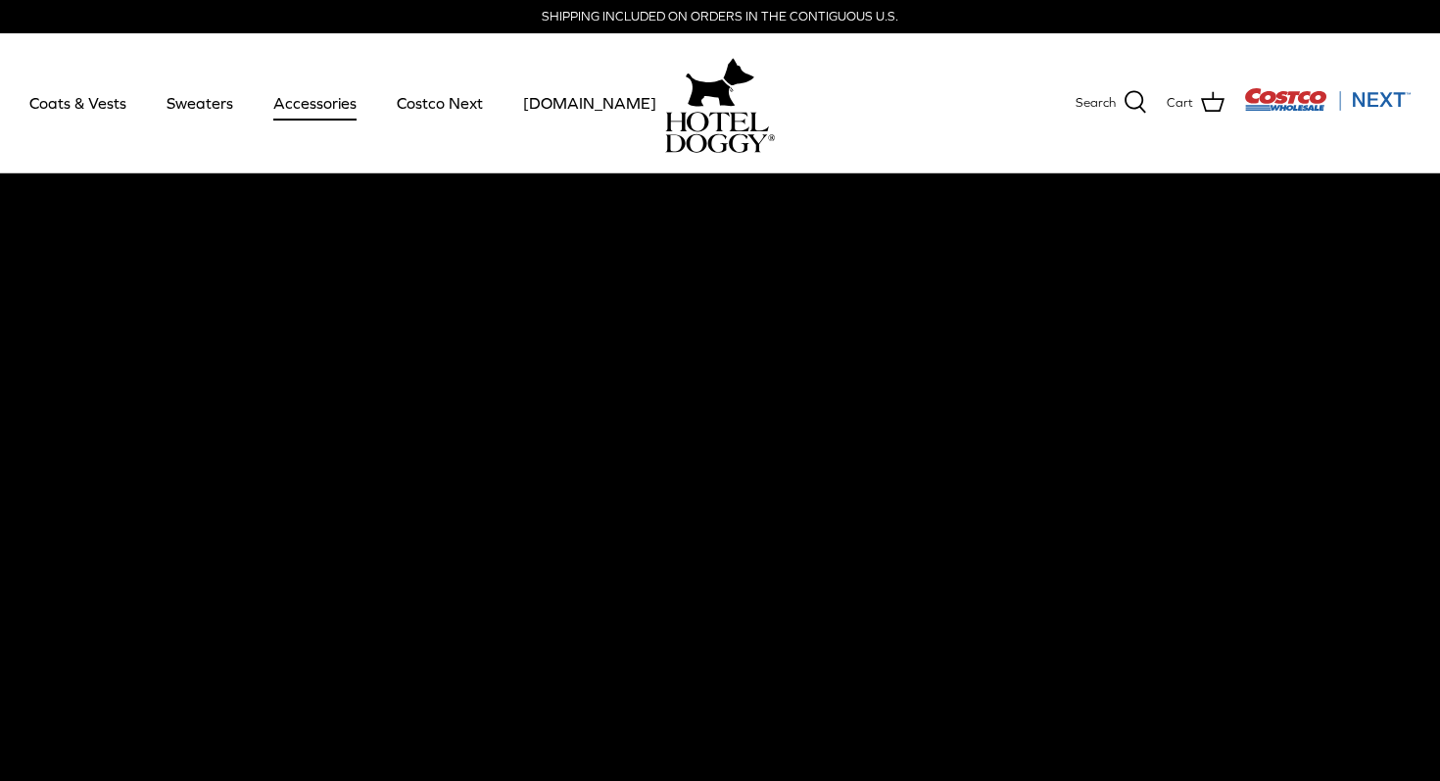
click at [305, 107] on link "Accessories" at bounding box center [315, 103] width 119 height 67
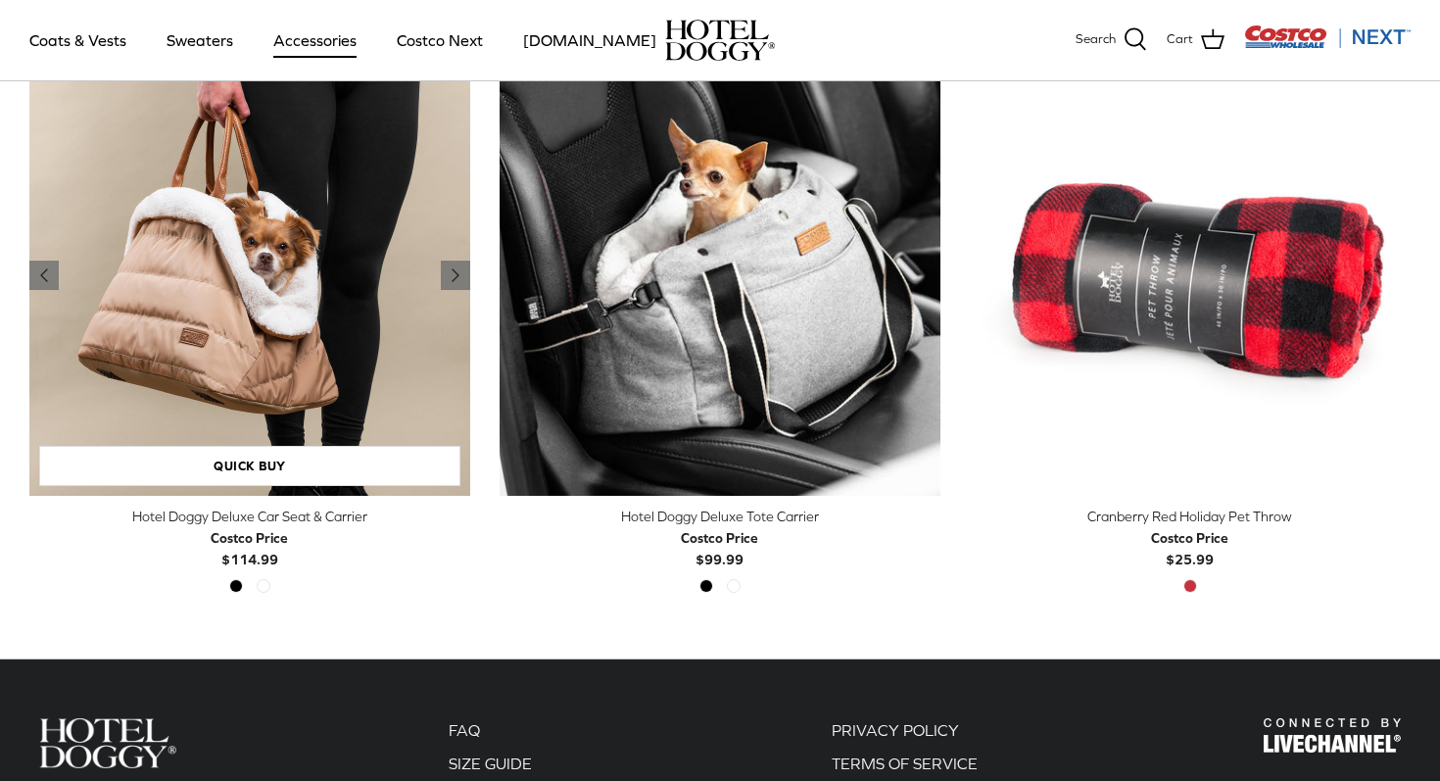
scroll to position [562, 0]
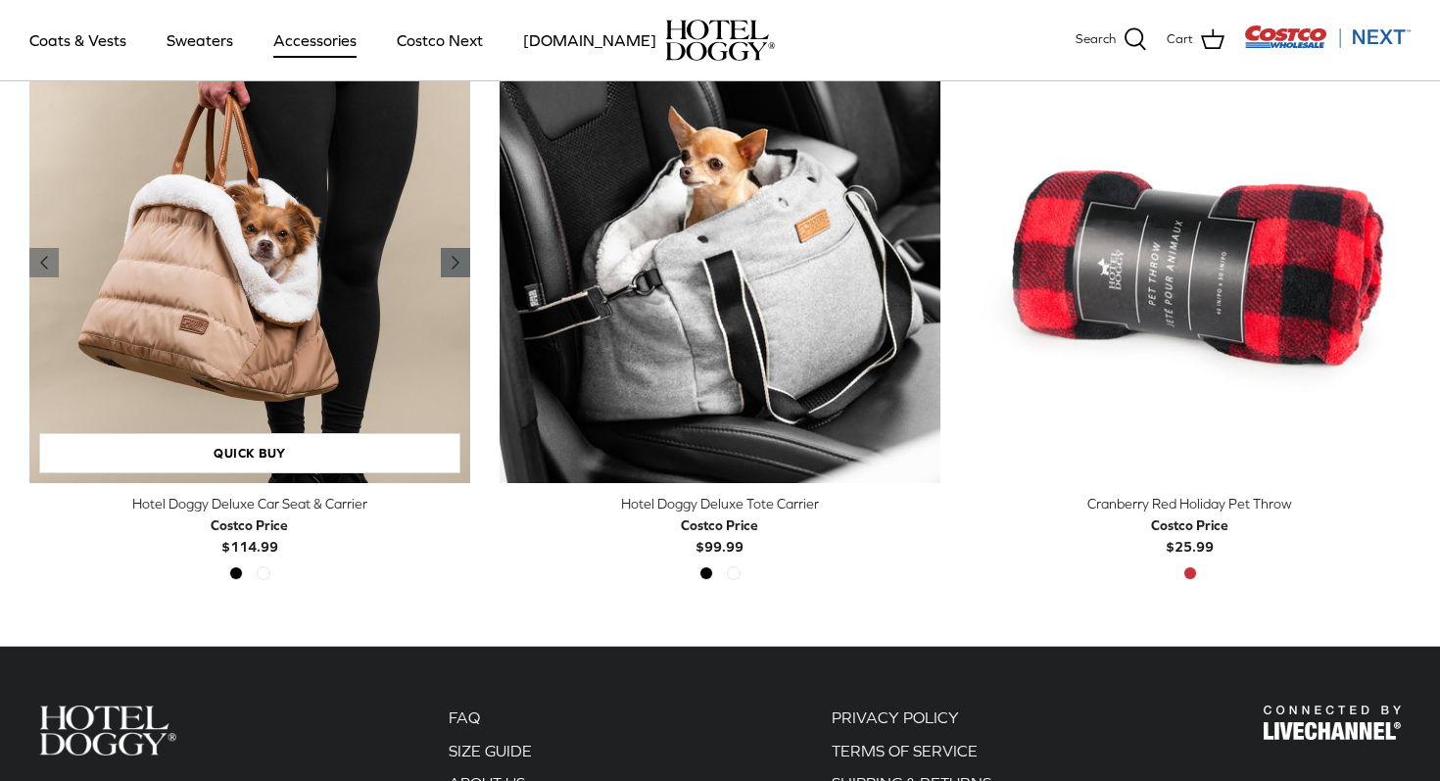
click at [446, 253] on icon "Right" at bounding box center [456, 263] width 24 height 24
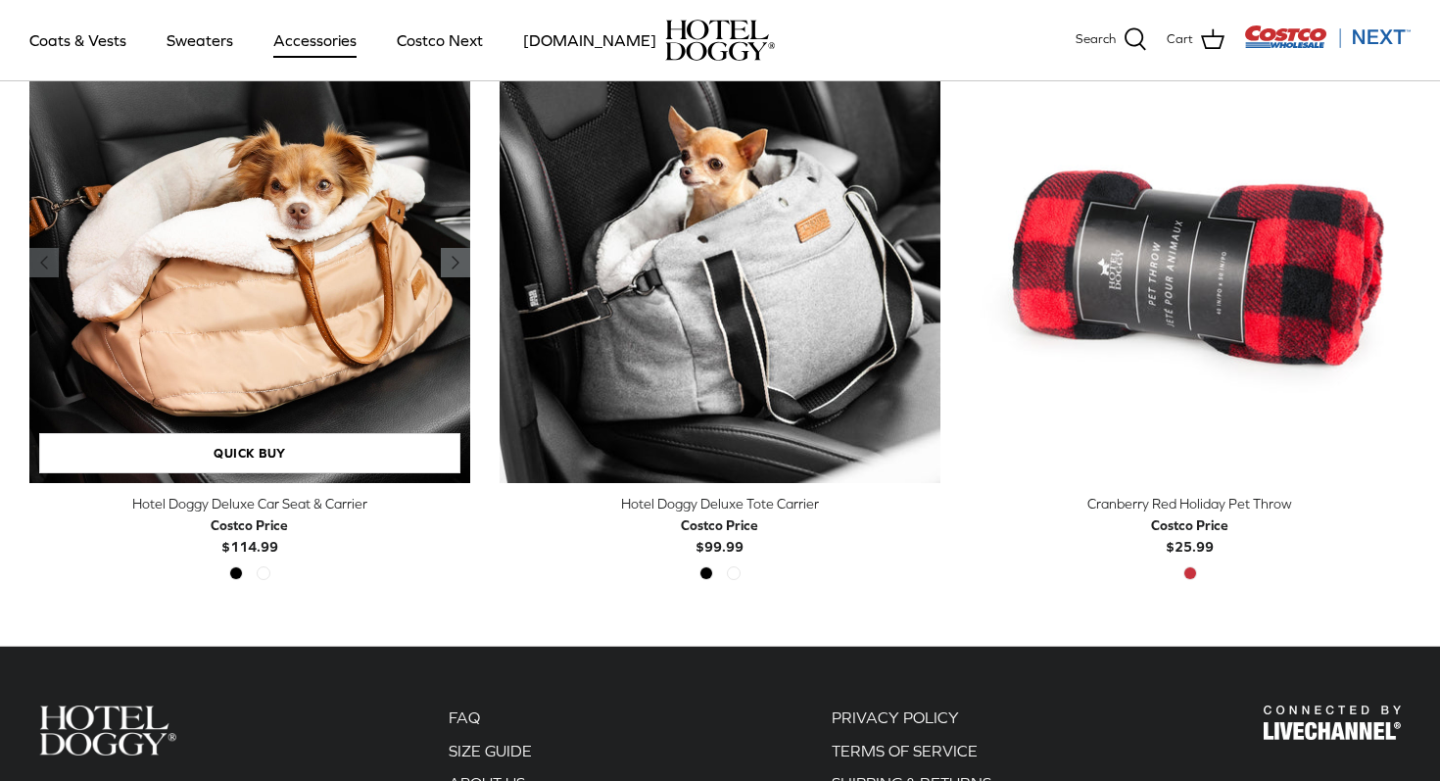
click at [446, 253] on icon "Right" at bounding box center [456, 263] width 24 height 24
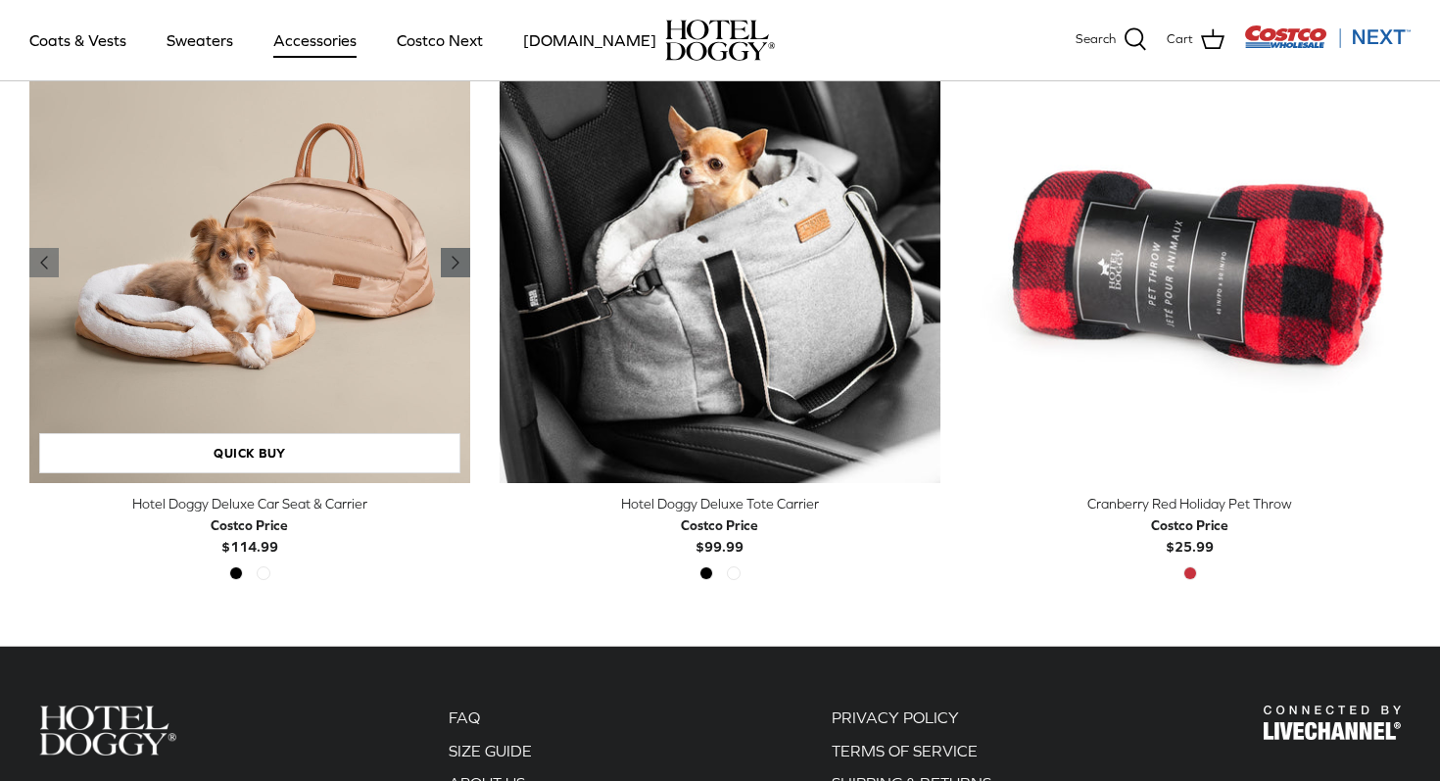
click at [445, 253] on icon "Right" at bounding box center [456, 263] width 24 height 24
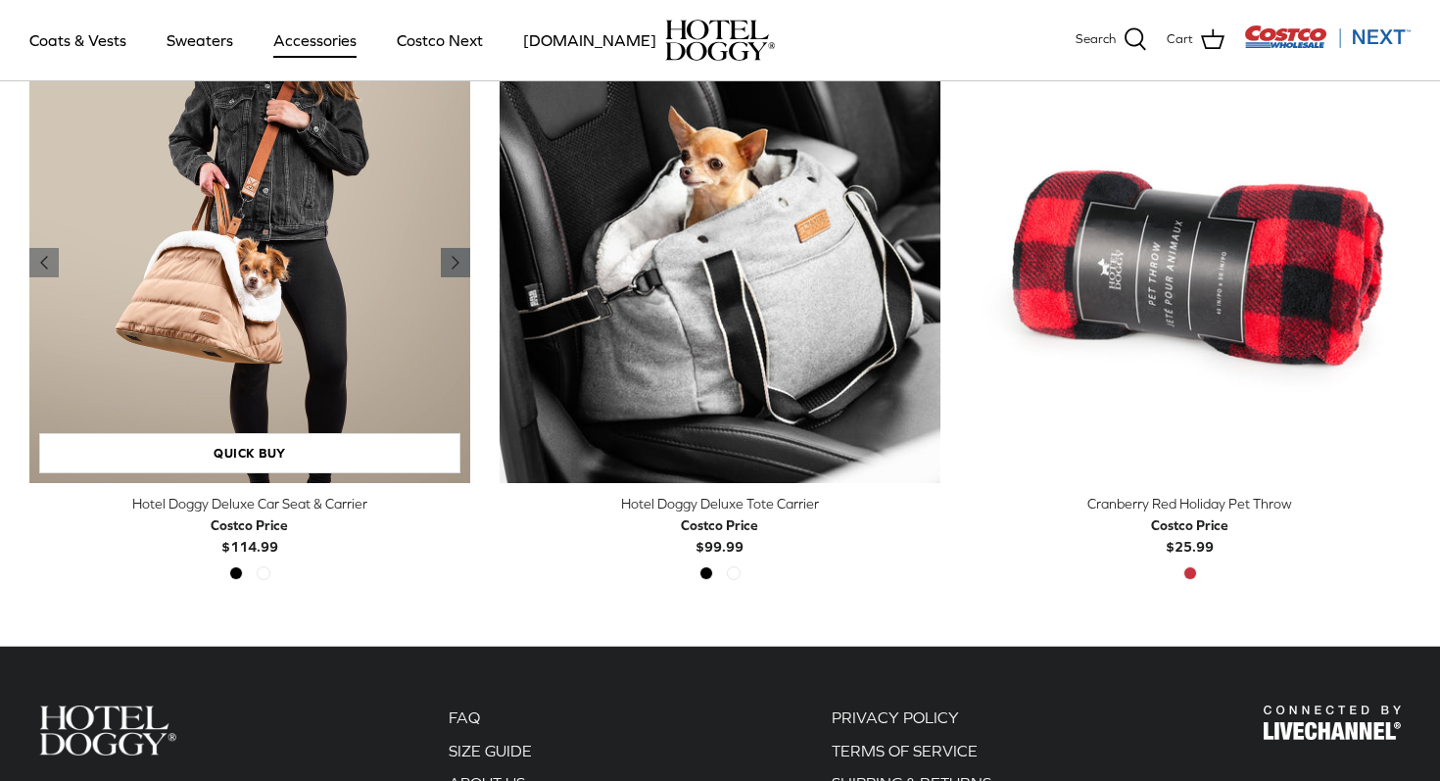
click at [445, 253] on icon "Right" at bounding box center [456, 263] width 24 height 24
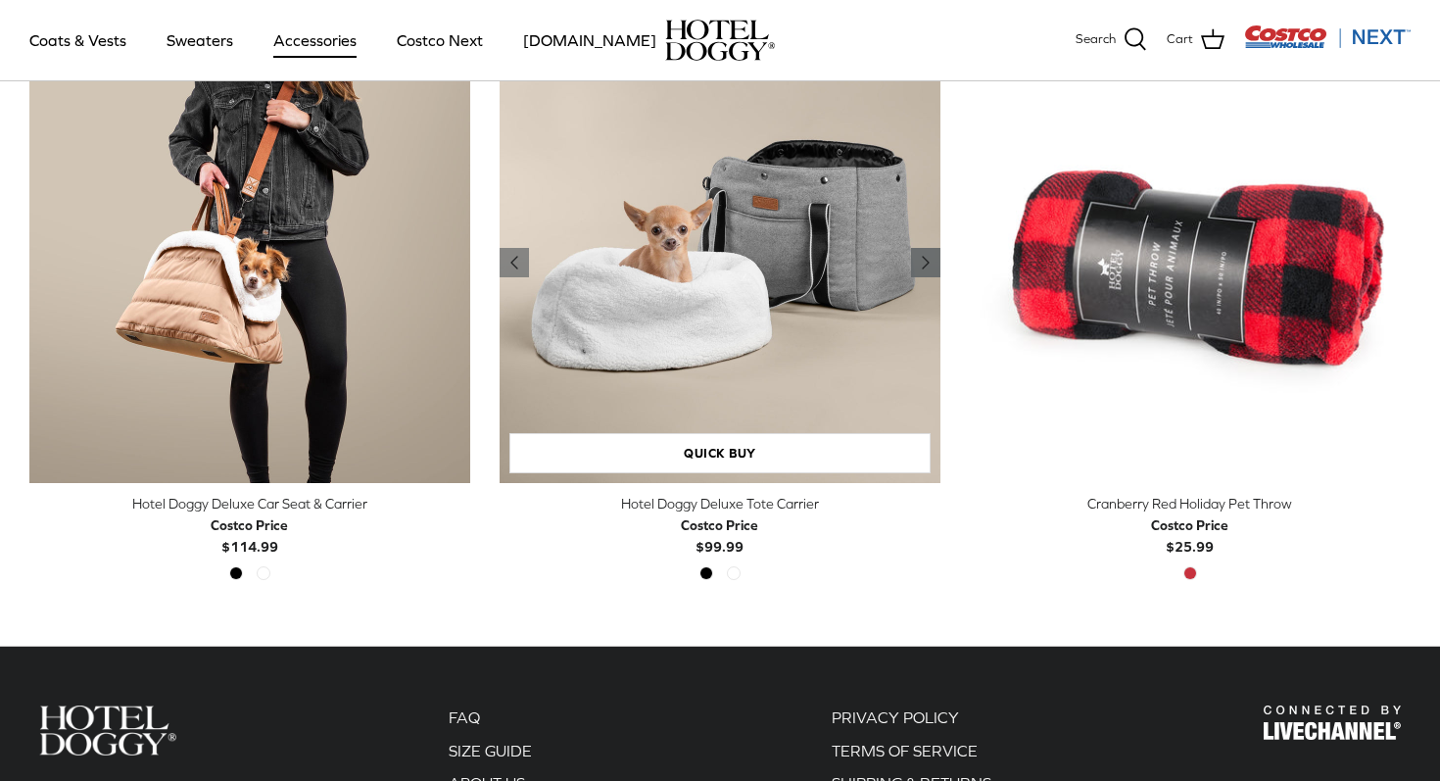
click at [924, 261] on polyline "Previous" at bounding box center [926, 263] width 6 height 12
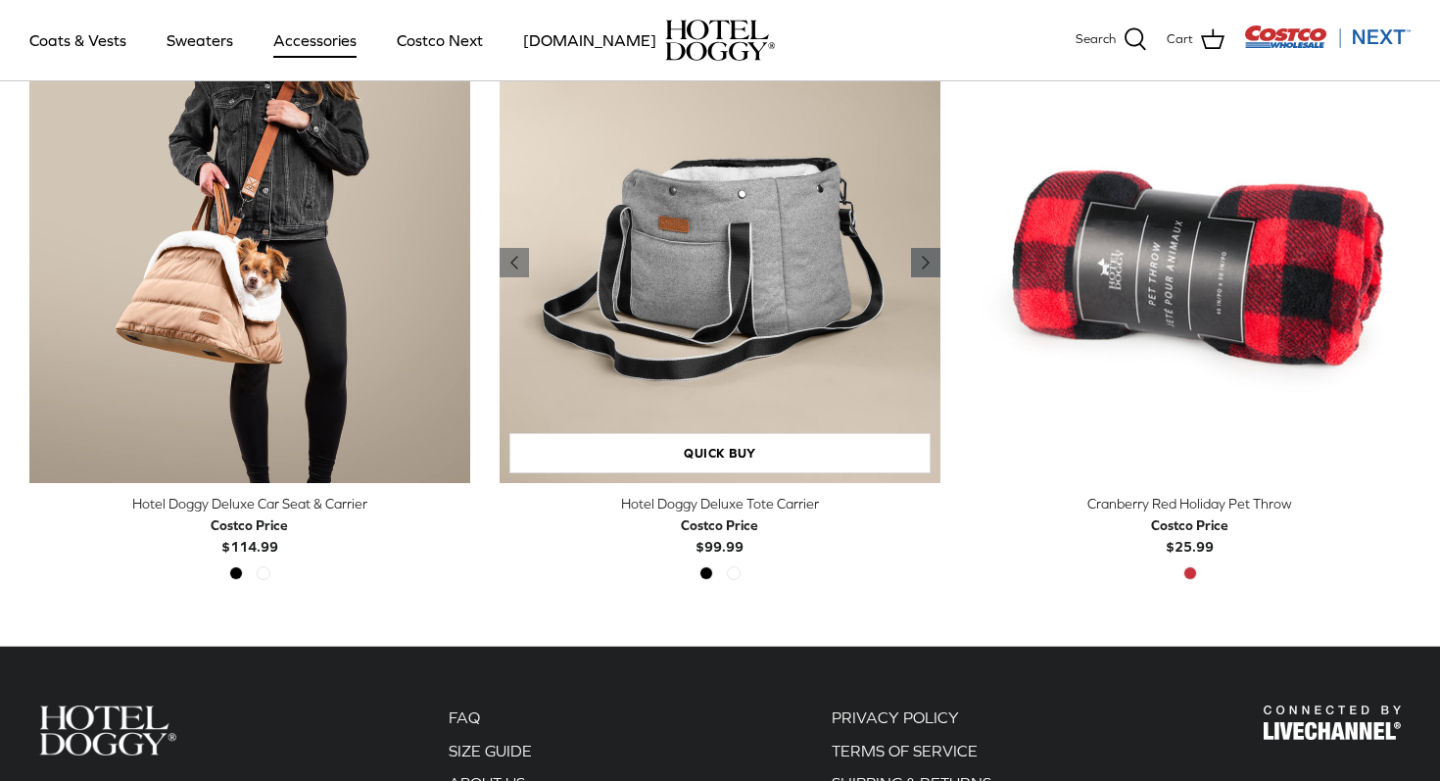
click at [924, 261] on polyline "Previous" at bounding box center [926, 263] width 6 height 12
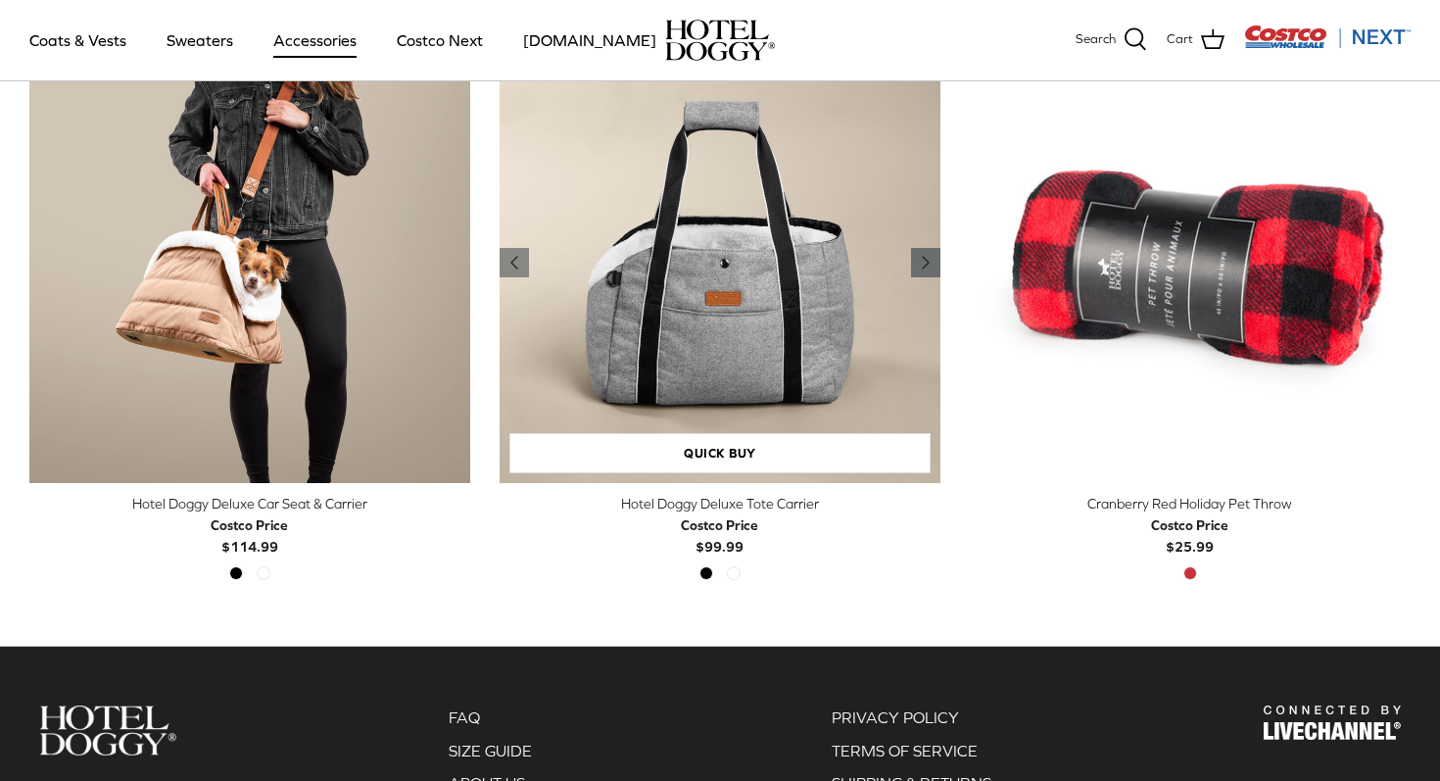
click at [924, 261] on polyline "Previous" at bounding box center [926, 263] width 6 height 12
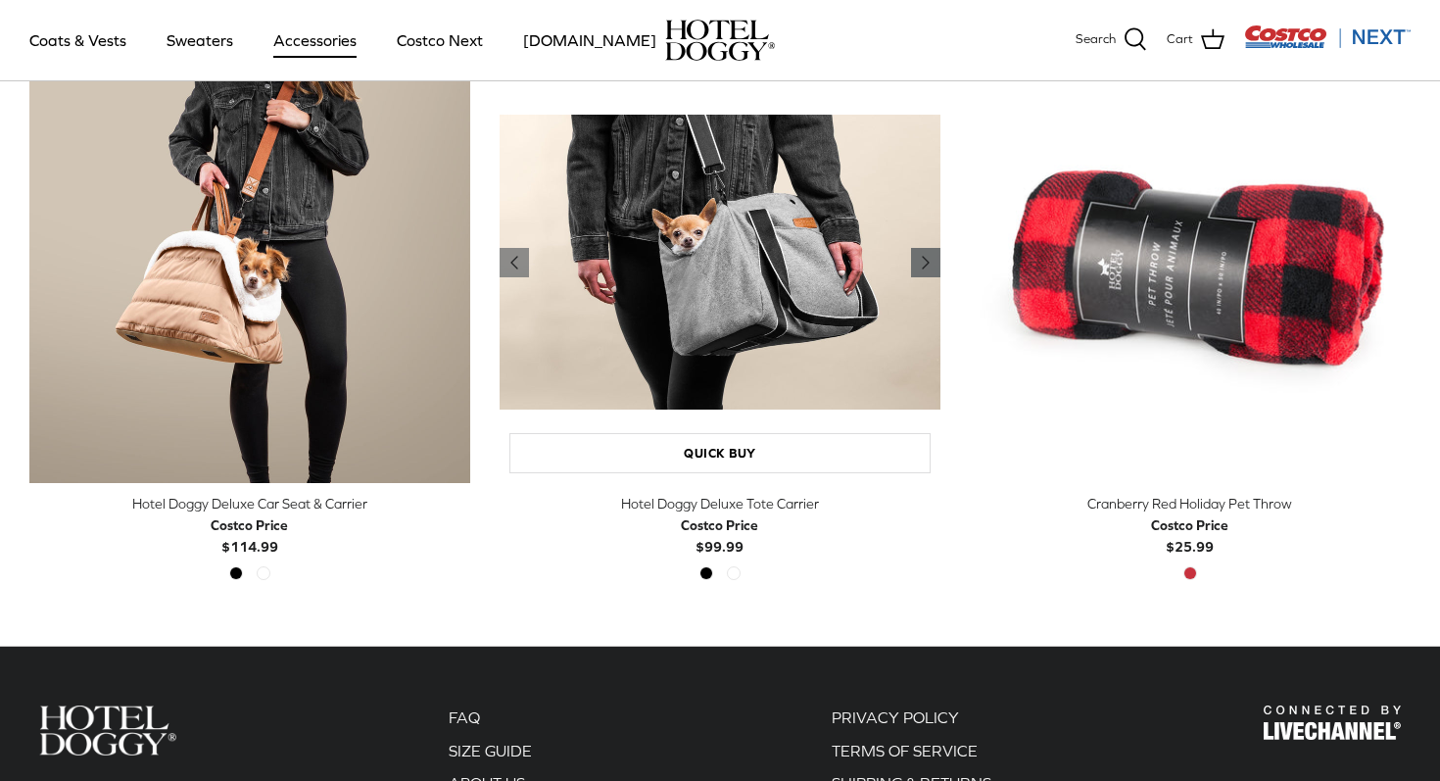
click at [924, 261] on polyline "Previous" at bounding box center [926, 263] width 6 height 12
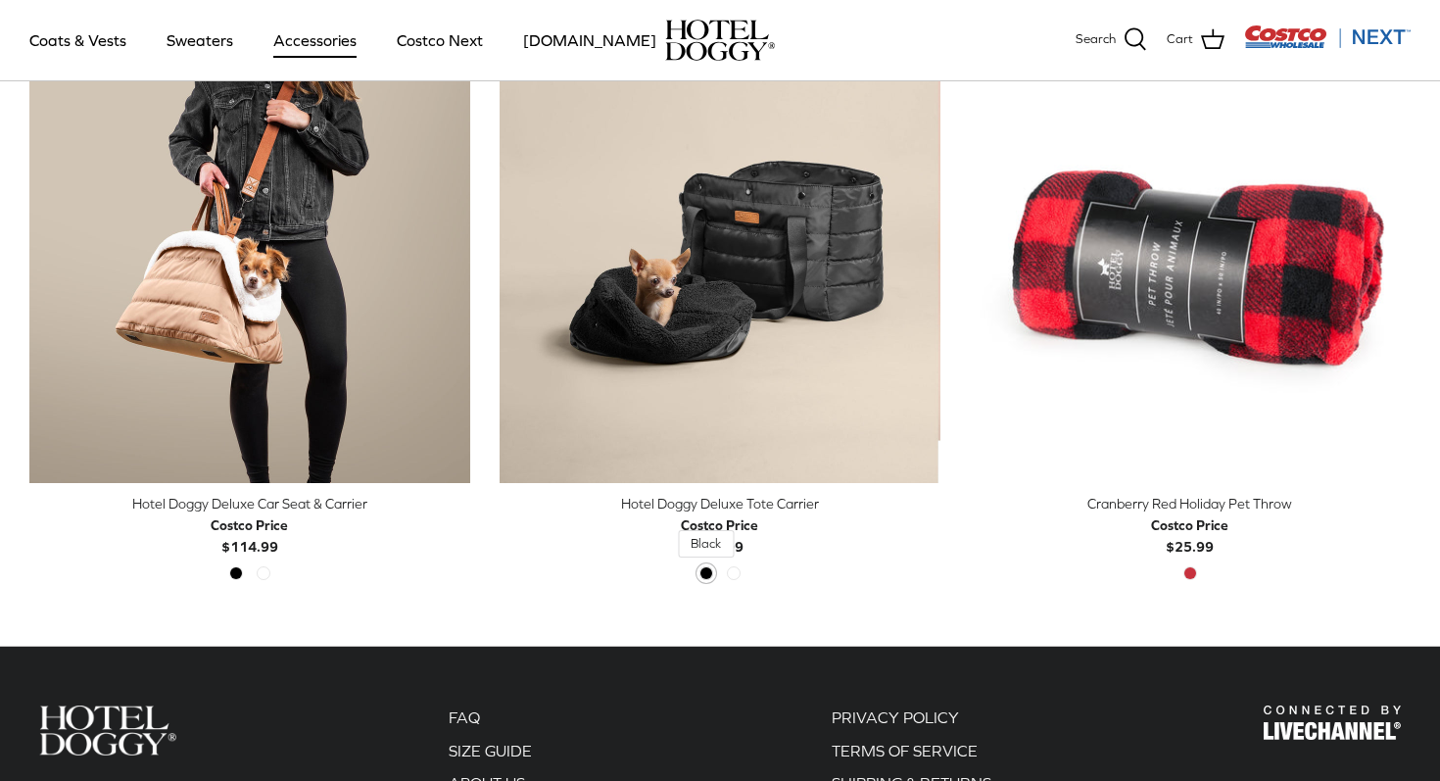
click at [708, 571] on span "Black" at bounding box center [706, 573] width 14 height 14
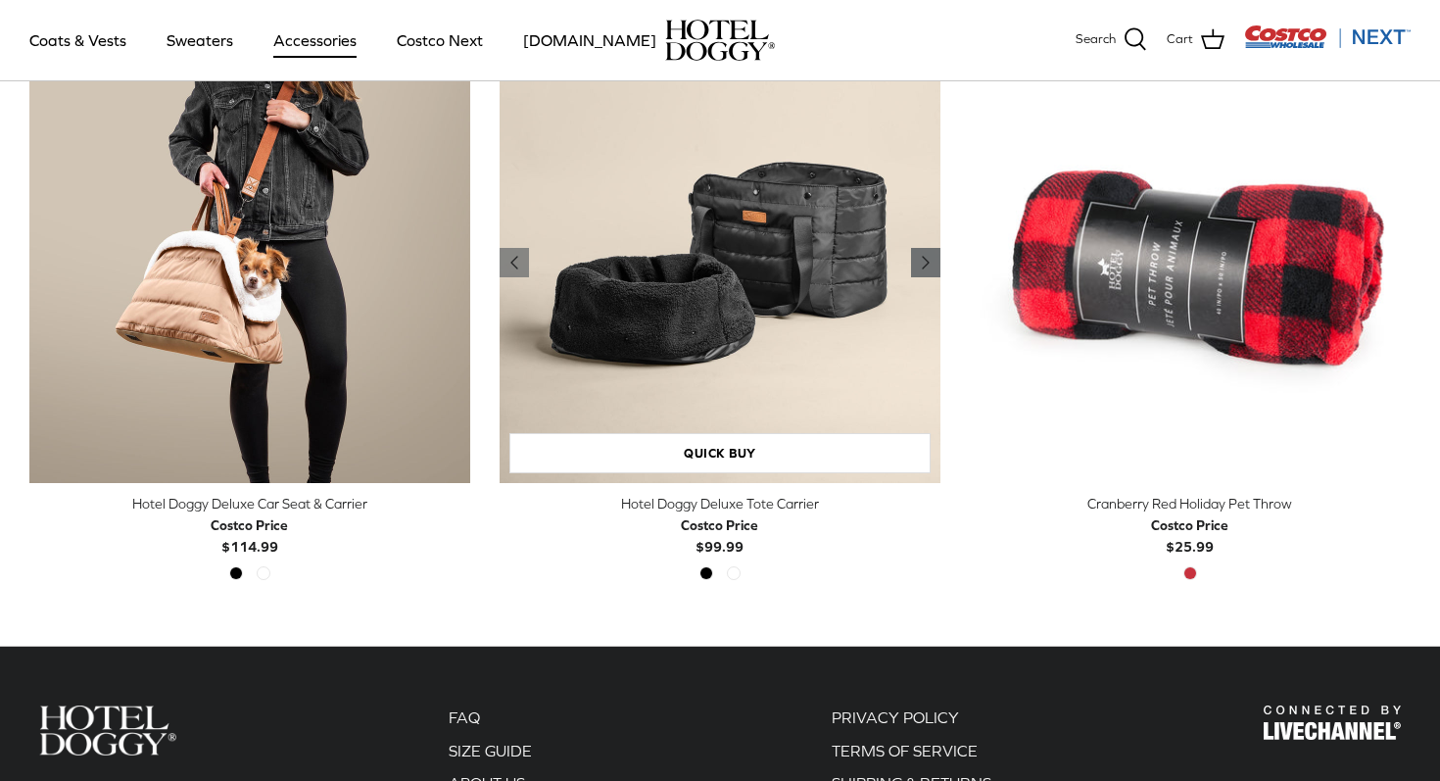
click at [918, 262] on icon "Right" at bounding box center [926, 263] width 24 height 24
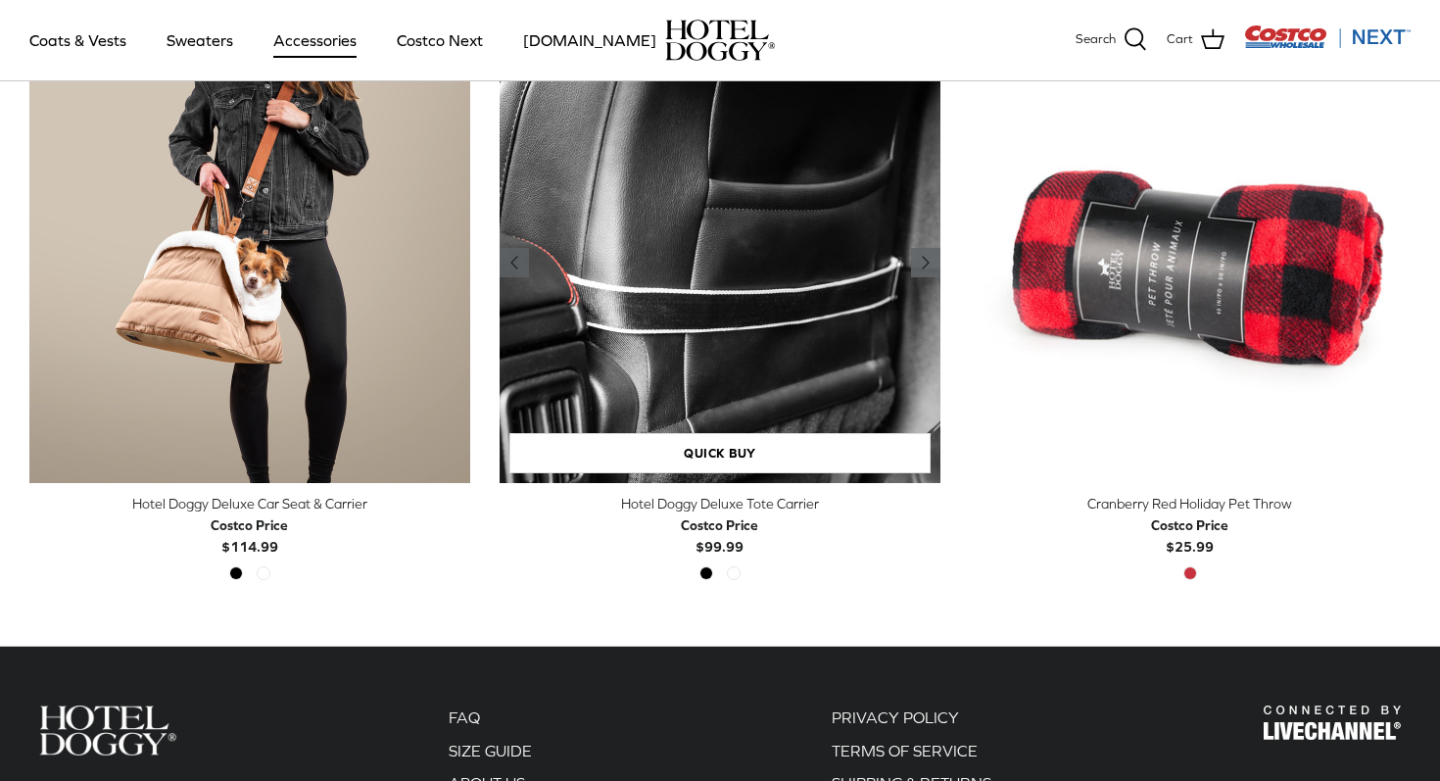
click at [918, 262] on icon "Right" at bounding box center [926, 263] width 24 height 24
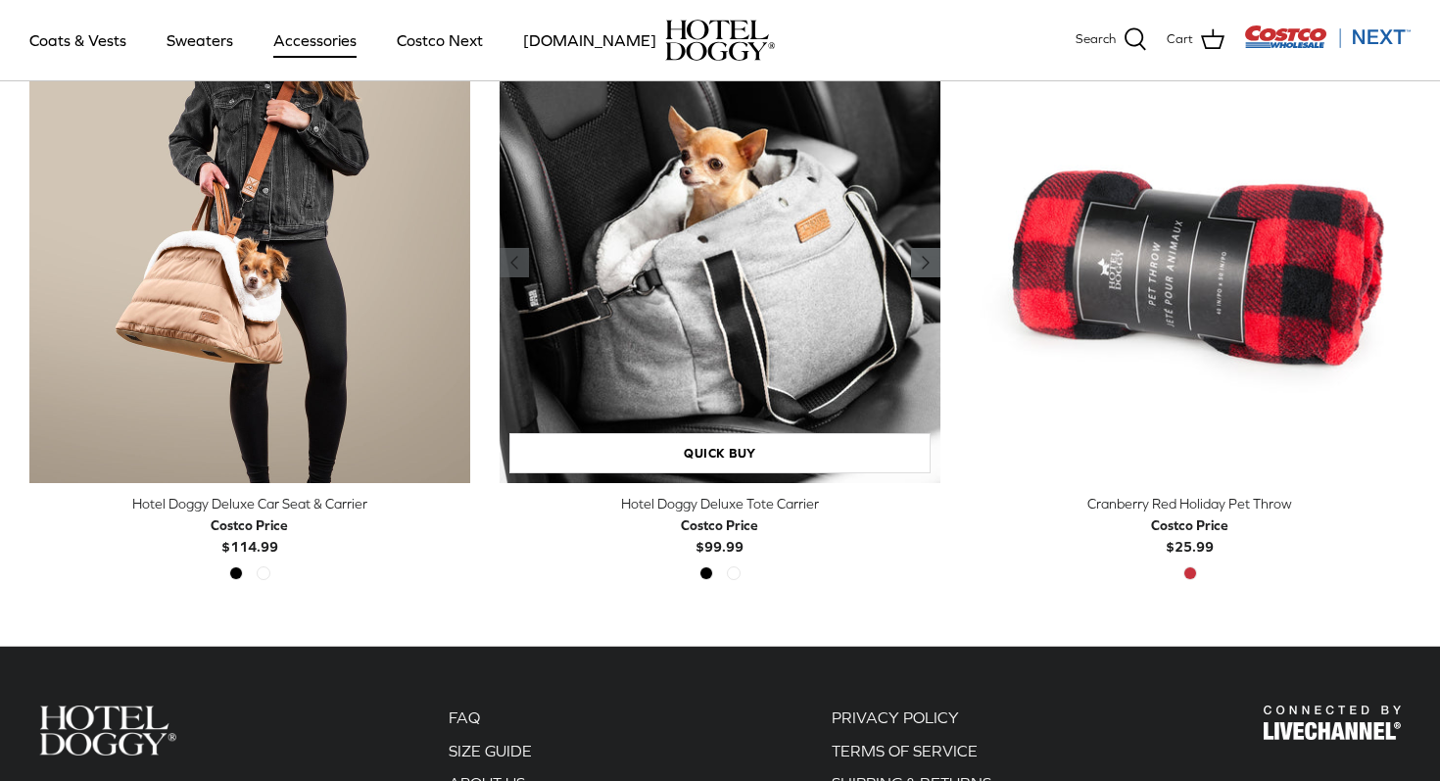
click at [918, 263] on icon "Right" at bounding box center [926, 263] width 24 height 24
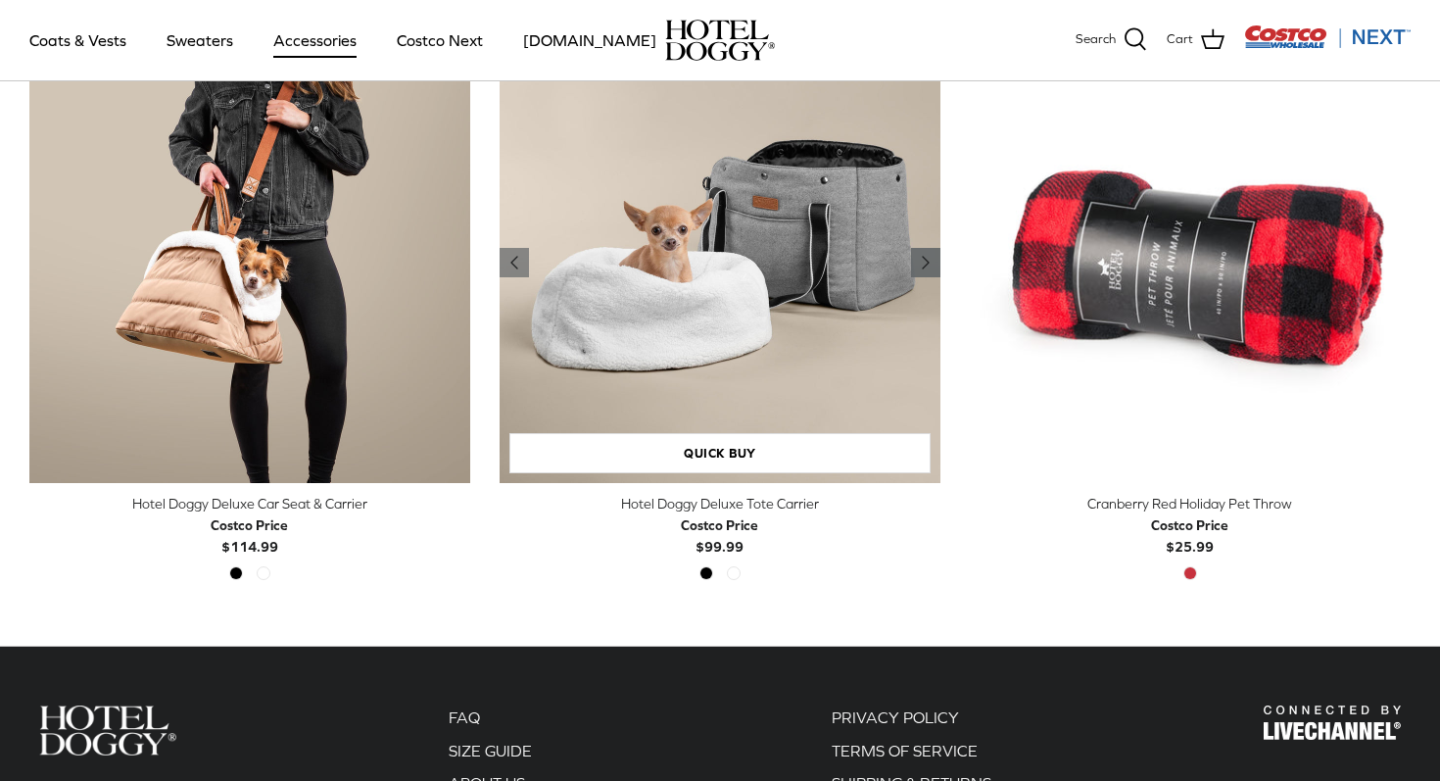
click at [918, 263] on icon "Right" at bounding box center [926, 263] width 24 height 24
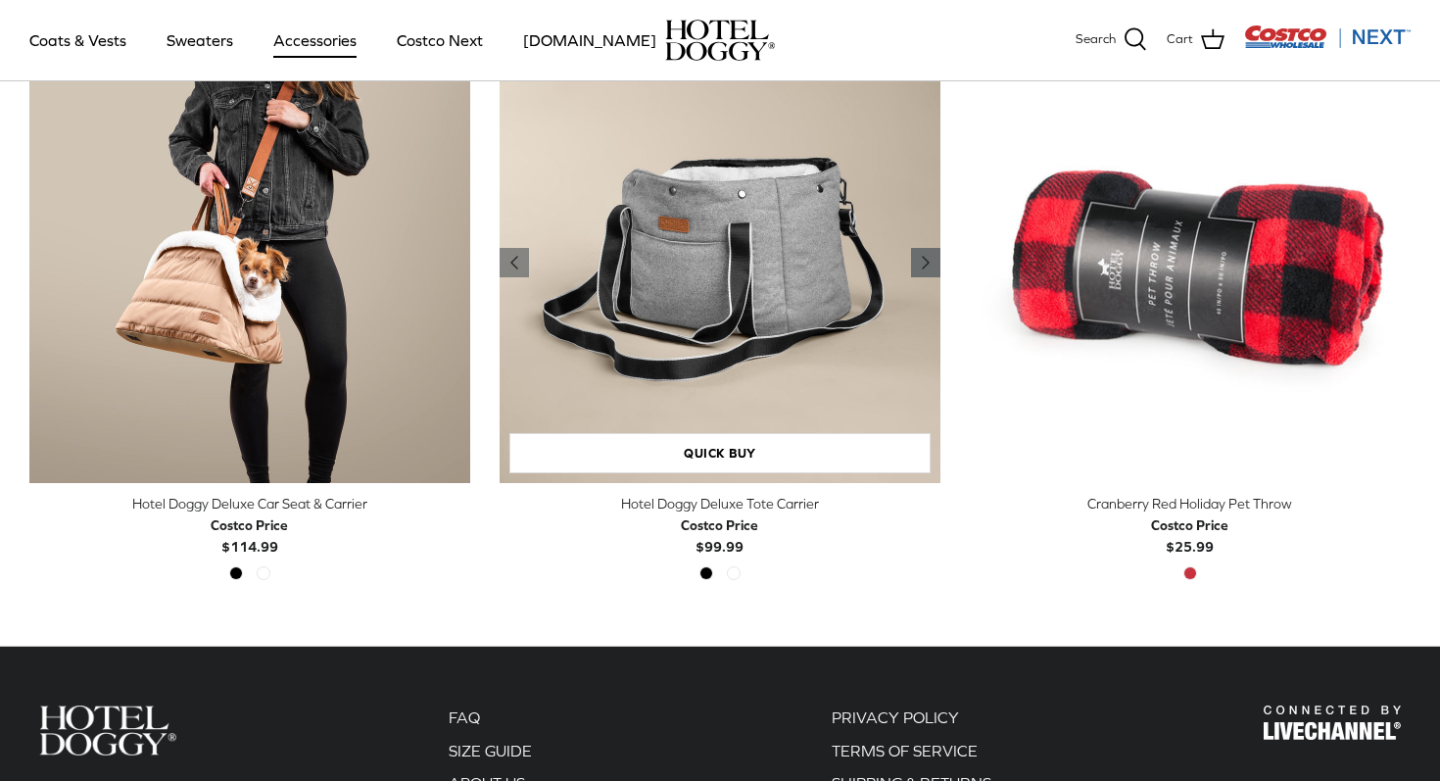
click at [918, 263] on icon "Right" at bounding box center [926, 263] width 24 height 24
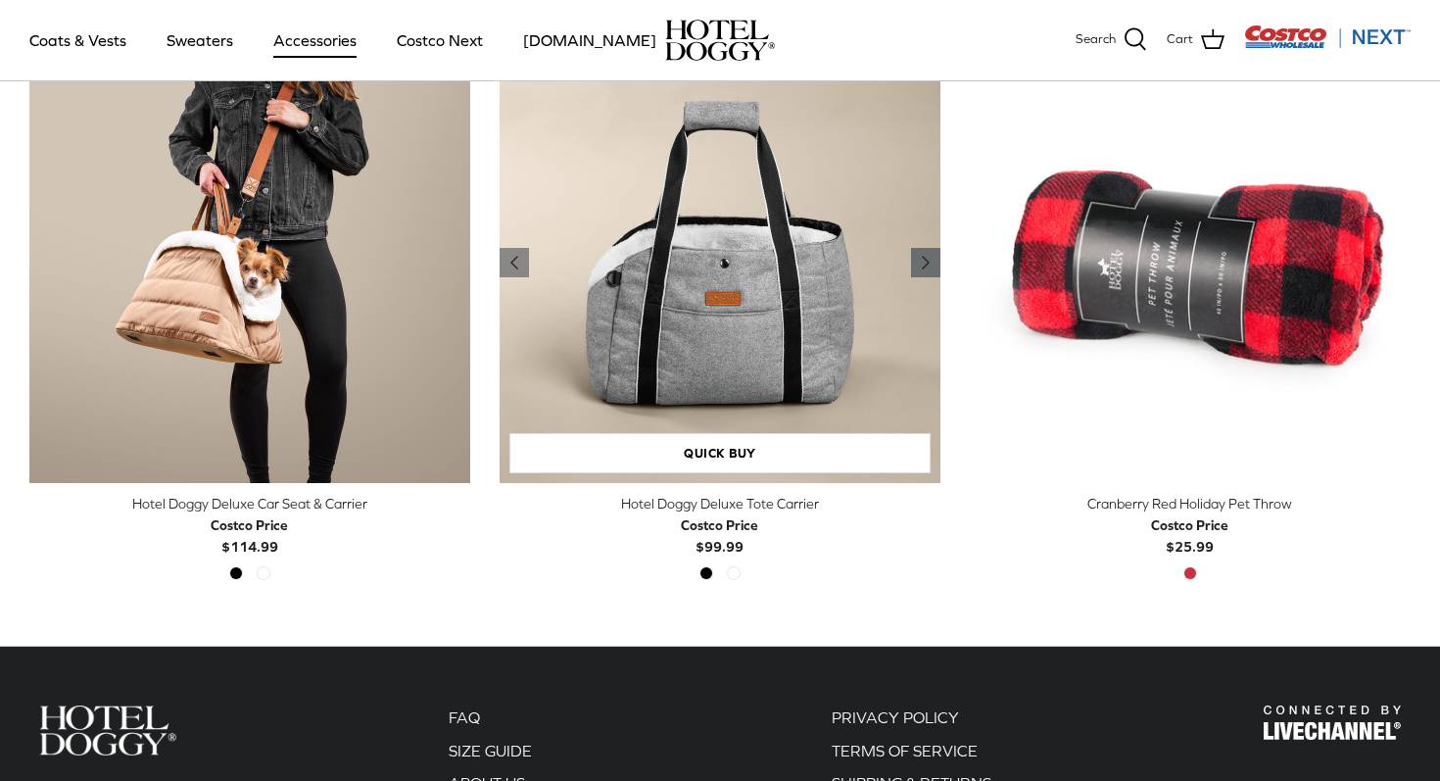
click at [918, 263] on icon "Right" at bounding box center [926, 263] width 24 height 24
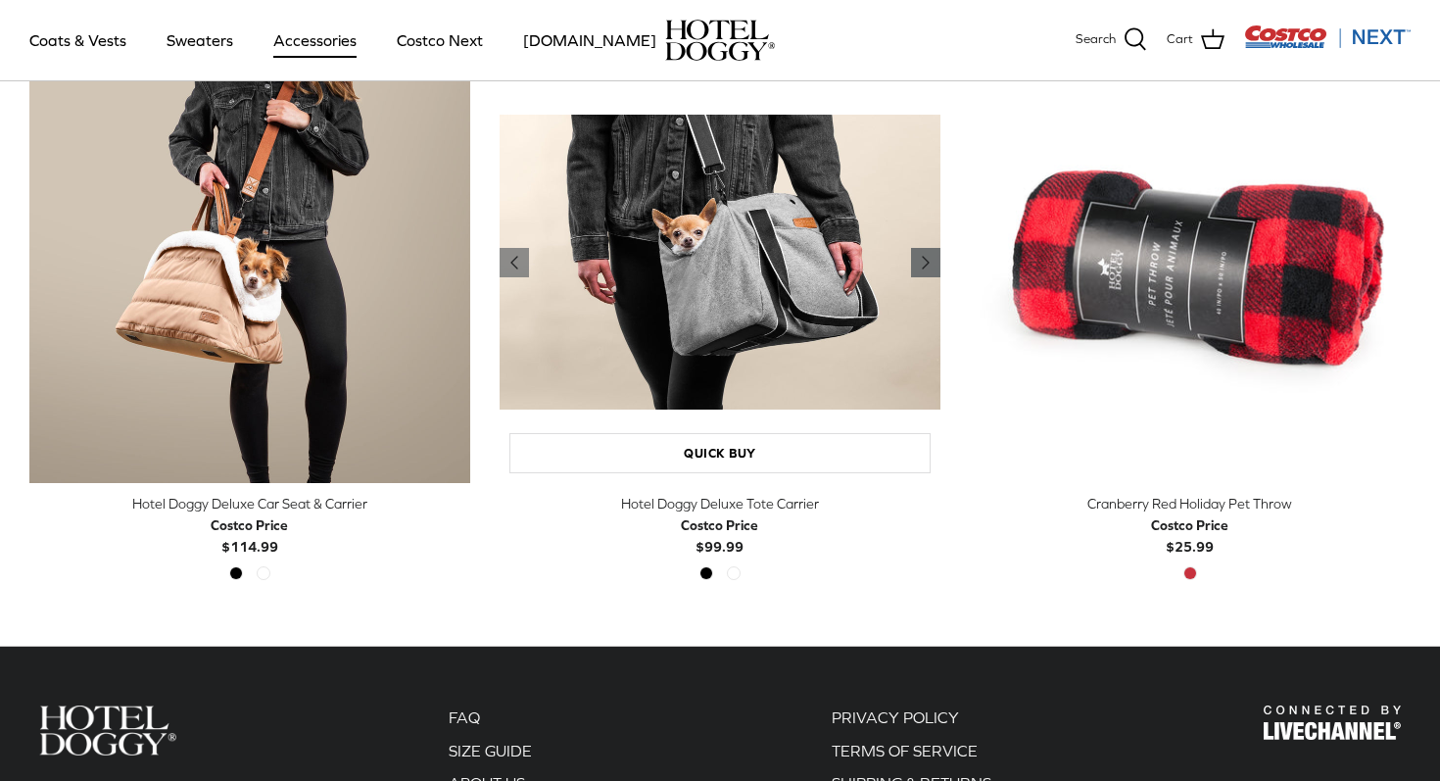
click at [918, 263] on icon "Right" at bounding box center [926, 263] width 24 height 24
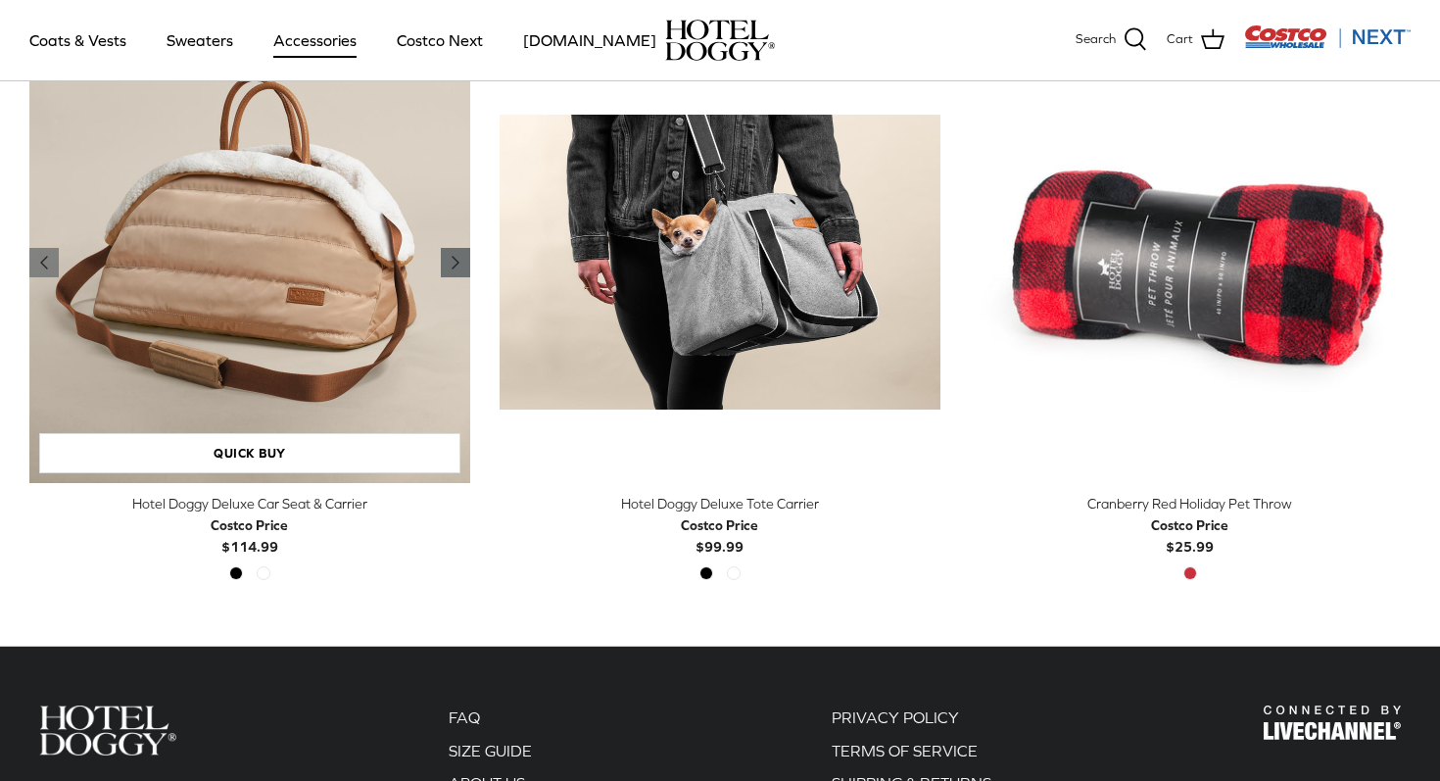
click at [460, 265] on icon "Right" at bounding box center [456, 263] width 24 height 24
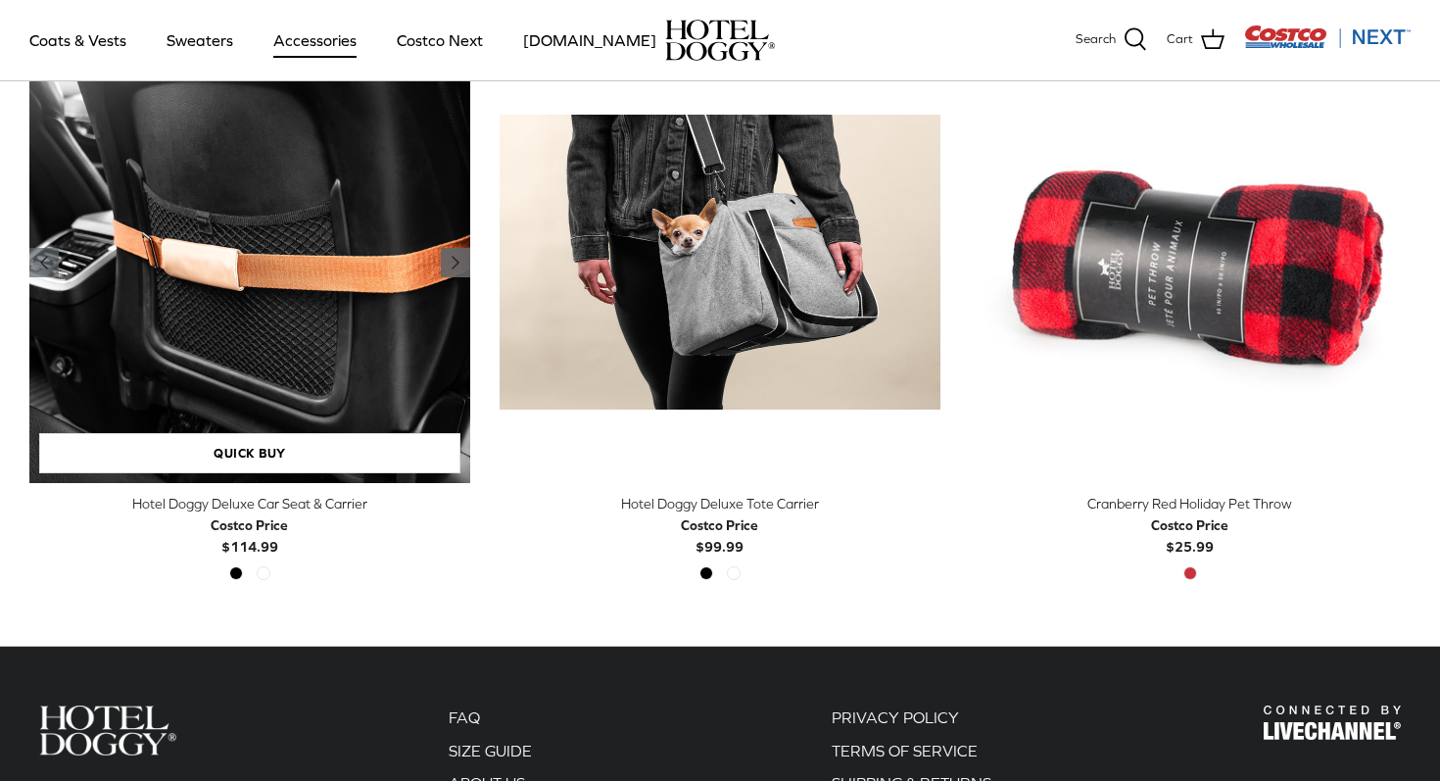
click at [459, 265] on icon "Right" at bounding box center [456, 263] width 24 height 24
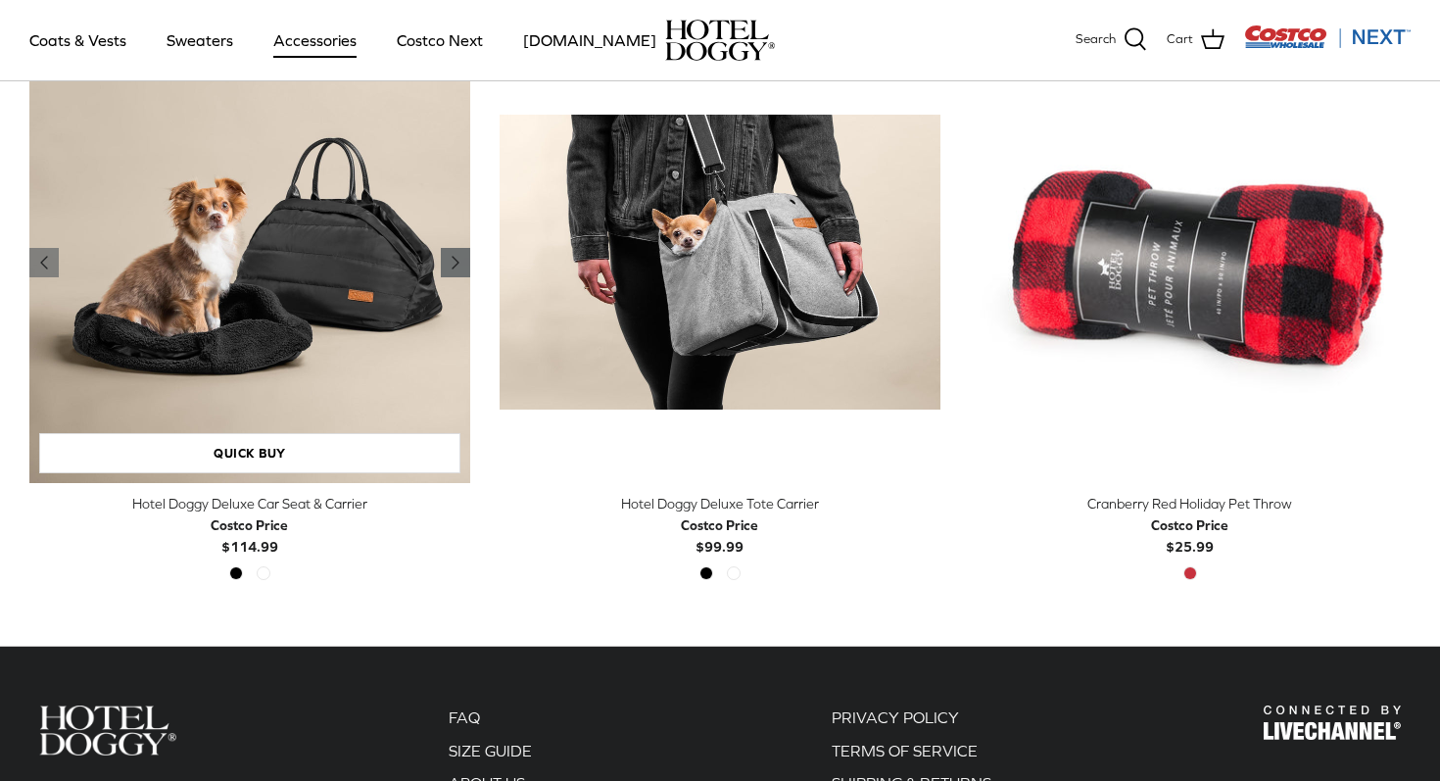
click at [459, 267] on icon "Right" at bounding box center [456, 263] width 24 height 24
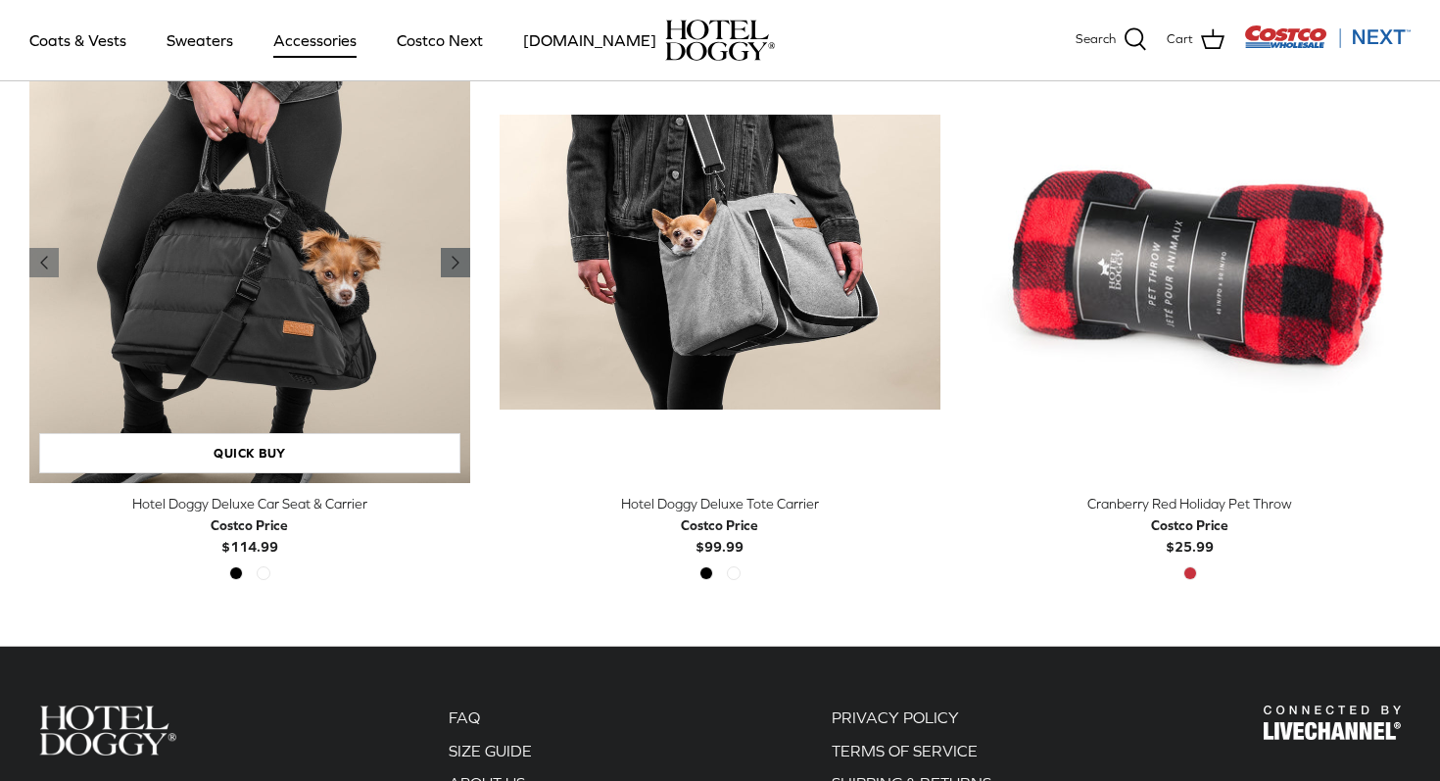
click at [460, 267] on icon "Right" at bounding box center [456, 263] width 24 height 24
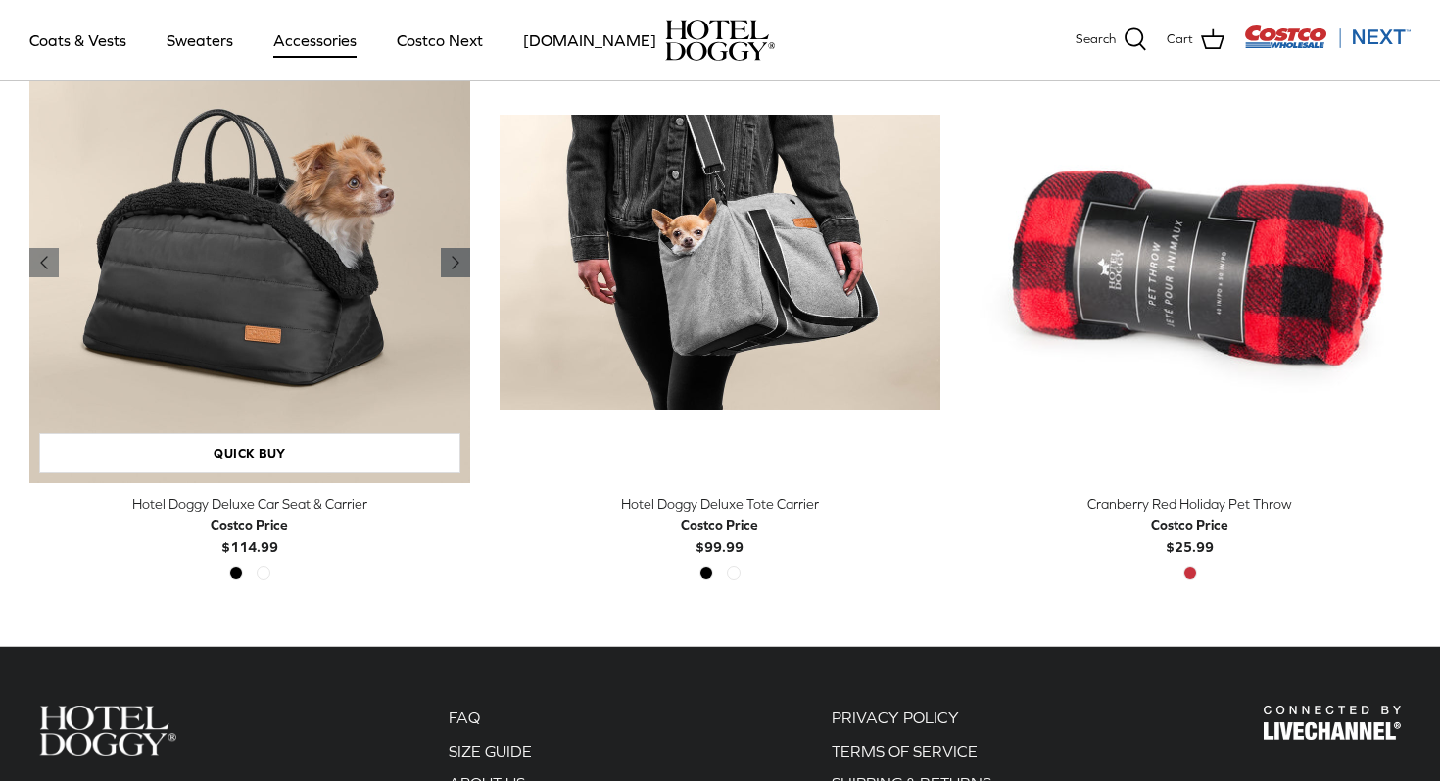
click at [460, 267] on icon "Right" at bounding box center [456, 263] width 24 height 24
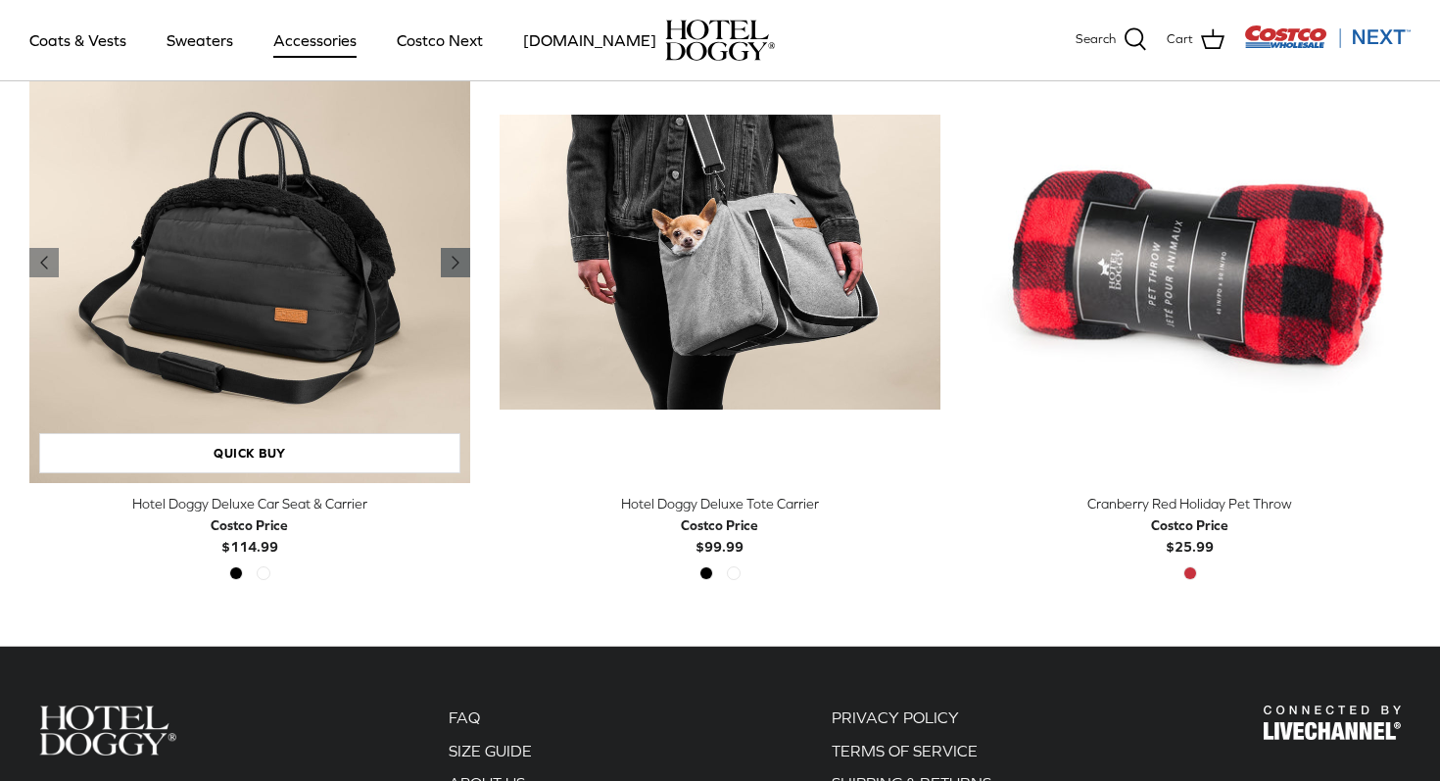
click at [460, 267] on icon "Right" at bounding box center [456, 263] width 24 height 24
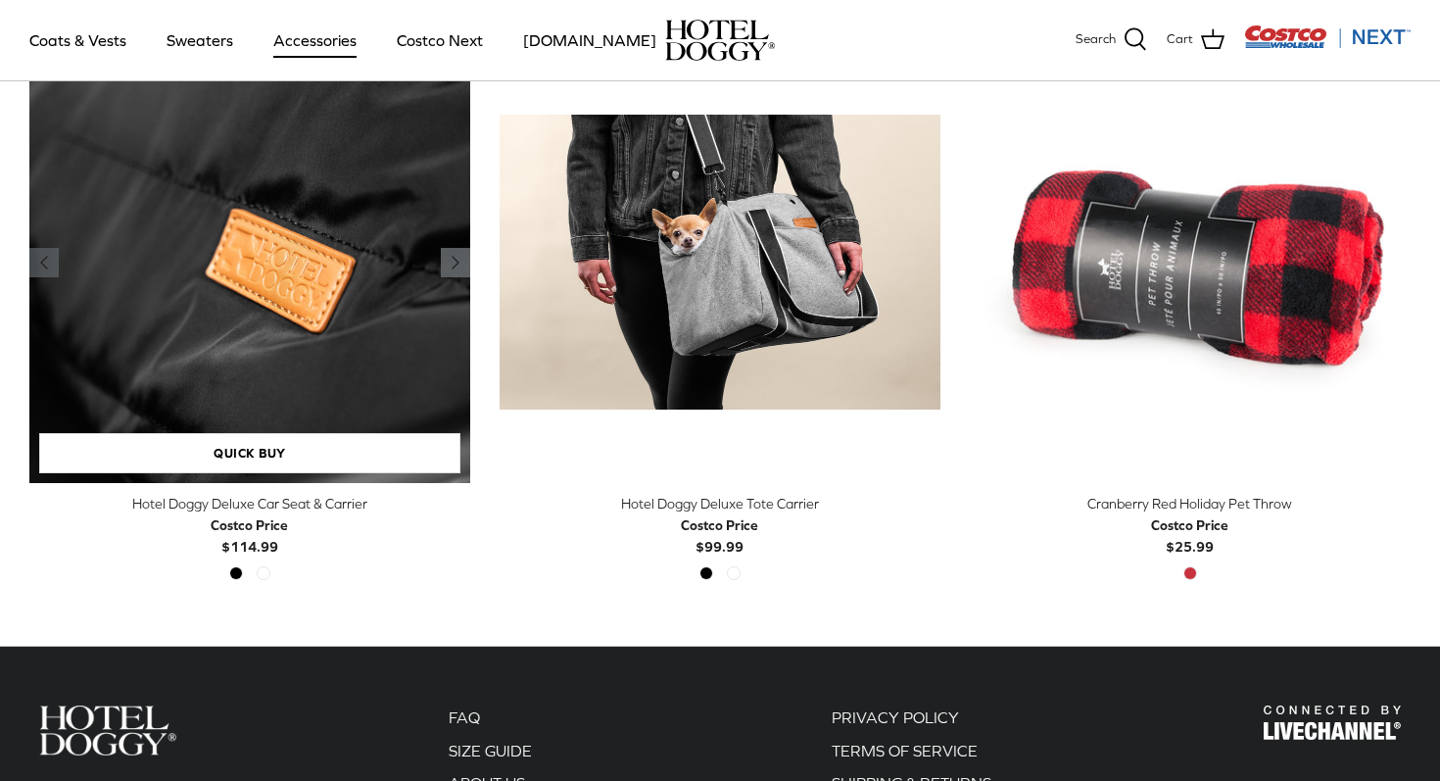
click at [460, 267] on icon "Right" at bounding box center [456, 263] width 24 height 24
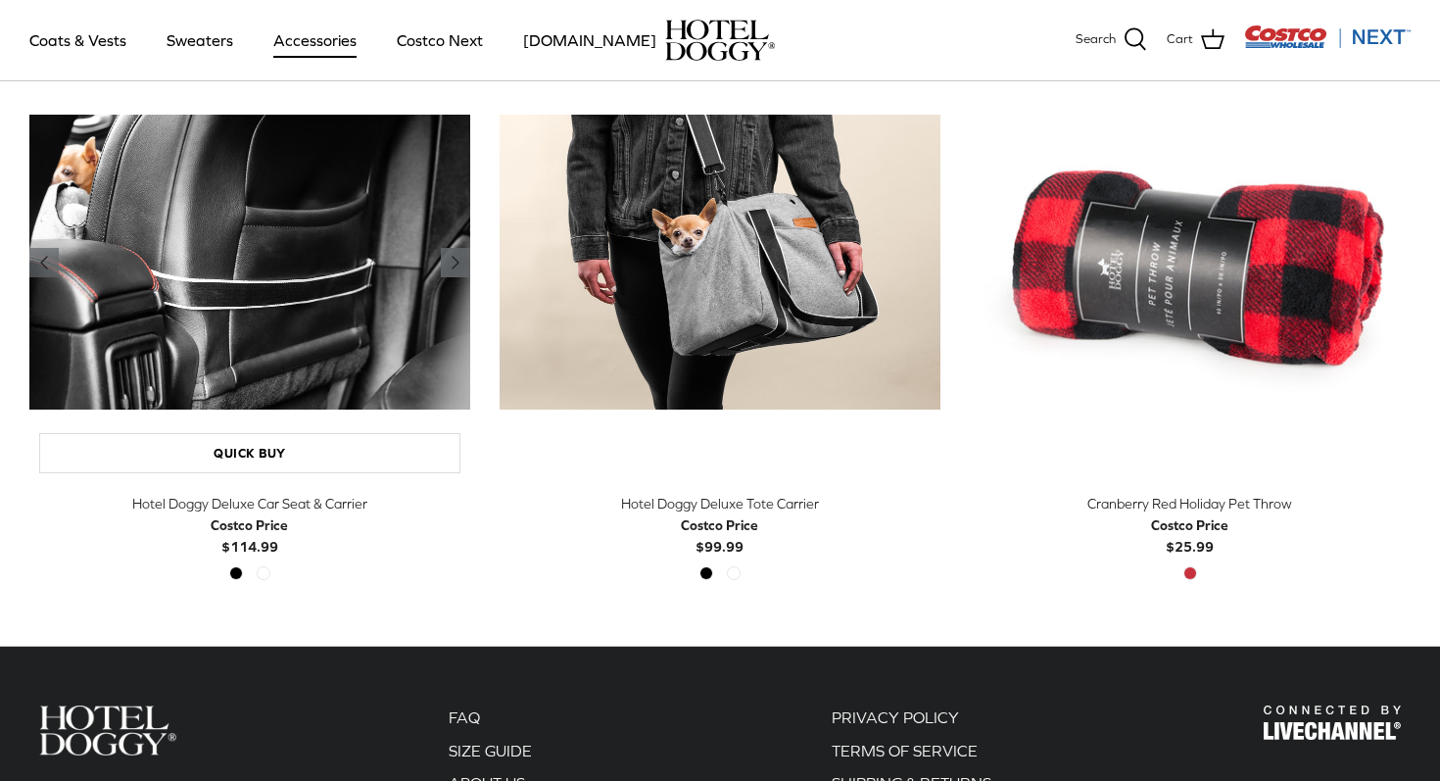
click at [460, 267] on icon "Right" at bounding box center [456, 263] width 24 height 24
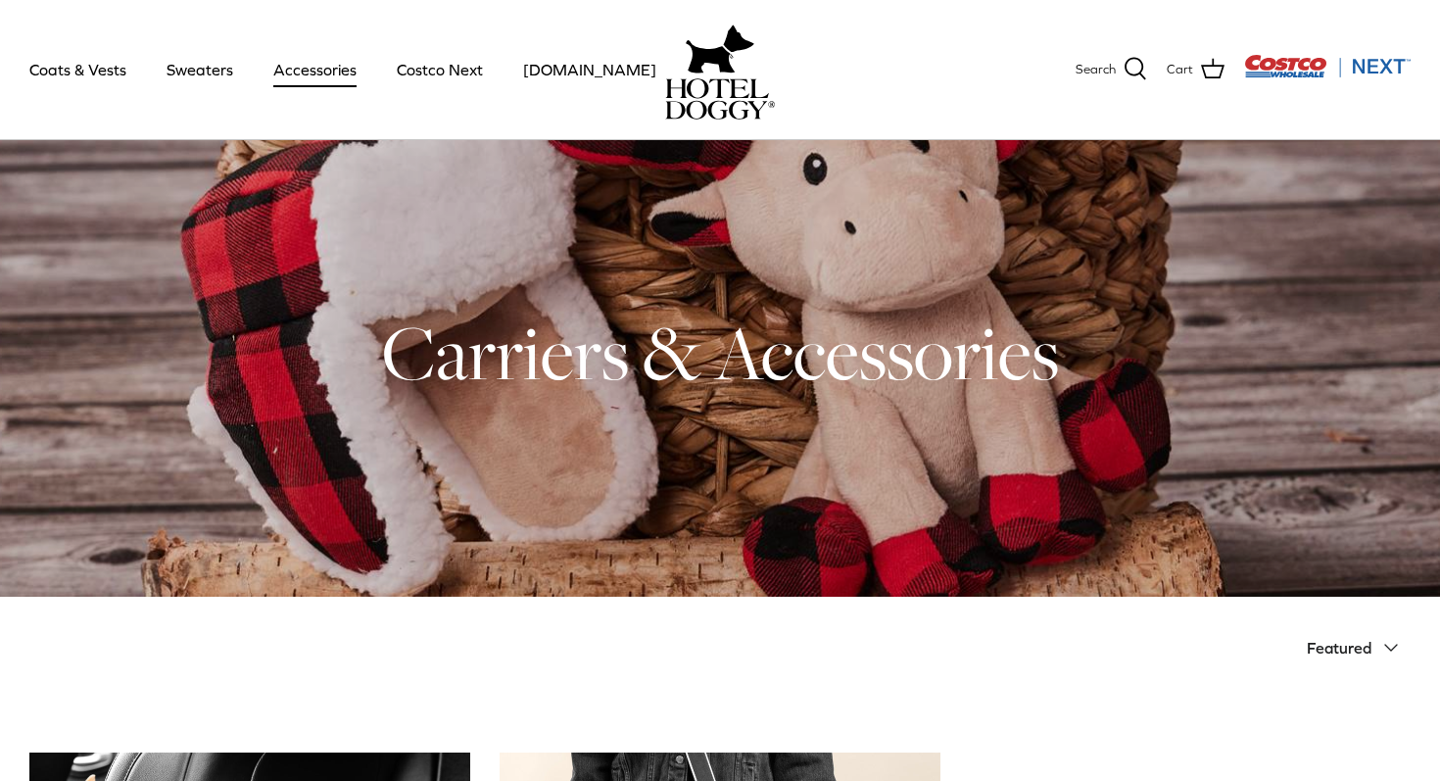
scroll to position [0, 0]
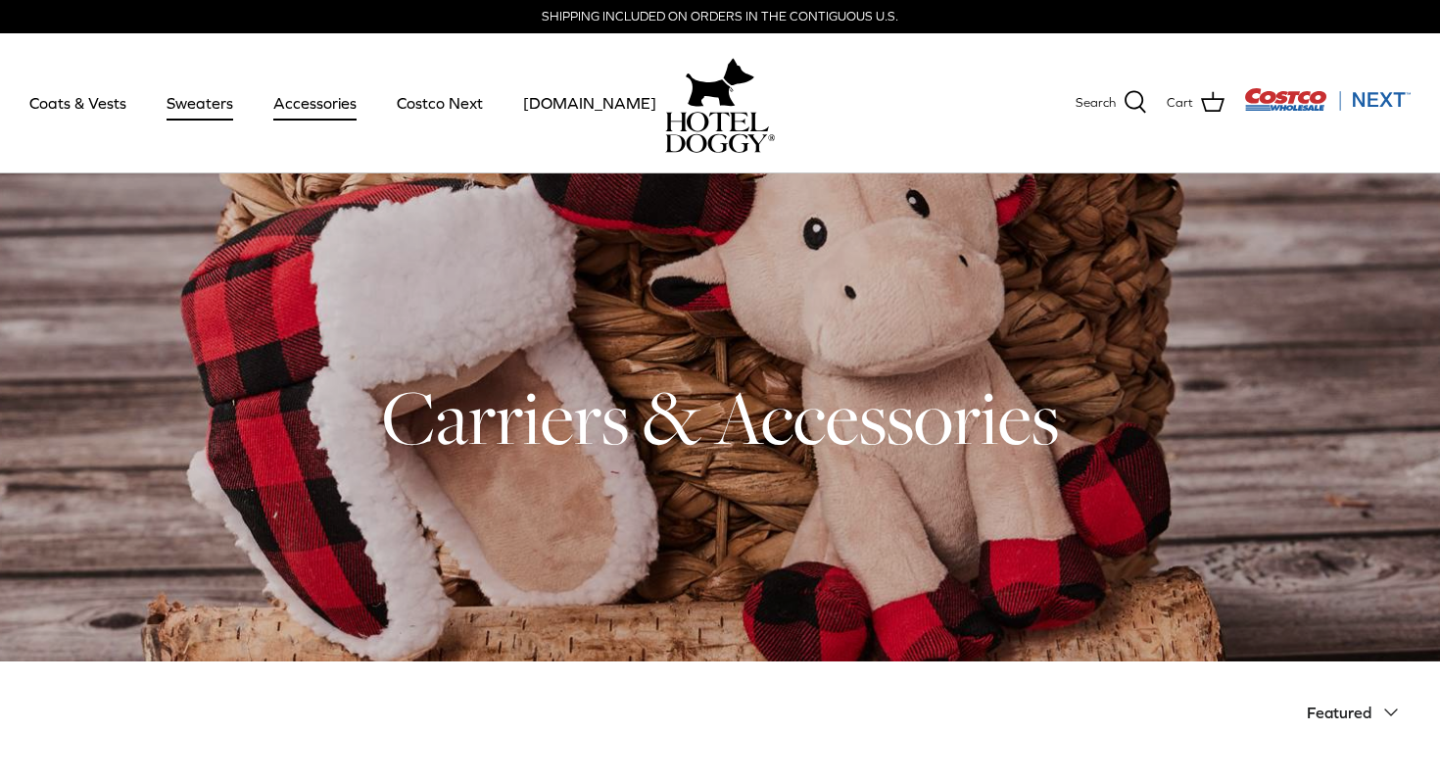
click at [209, 113] on link "Sweaters" at bounding box center [200, 103] width 102 height 67
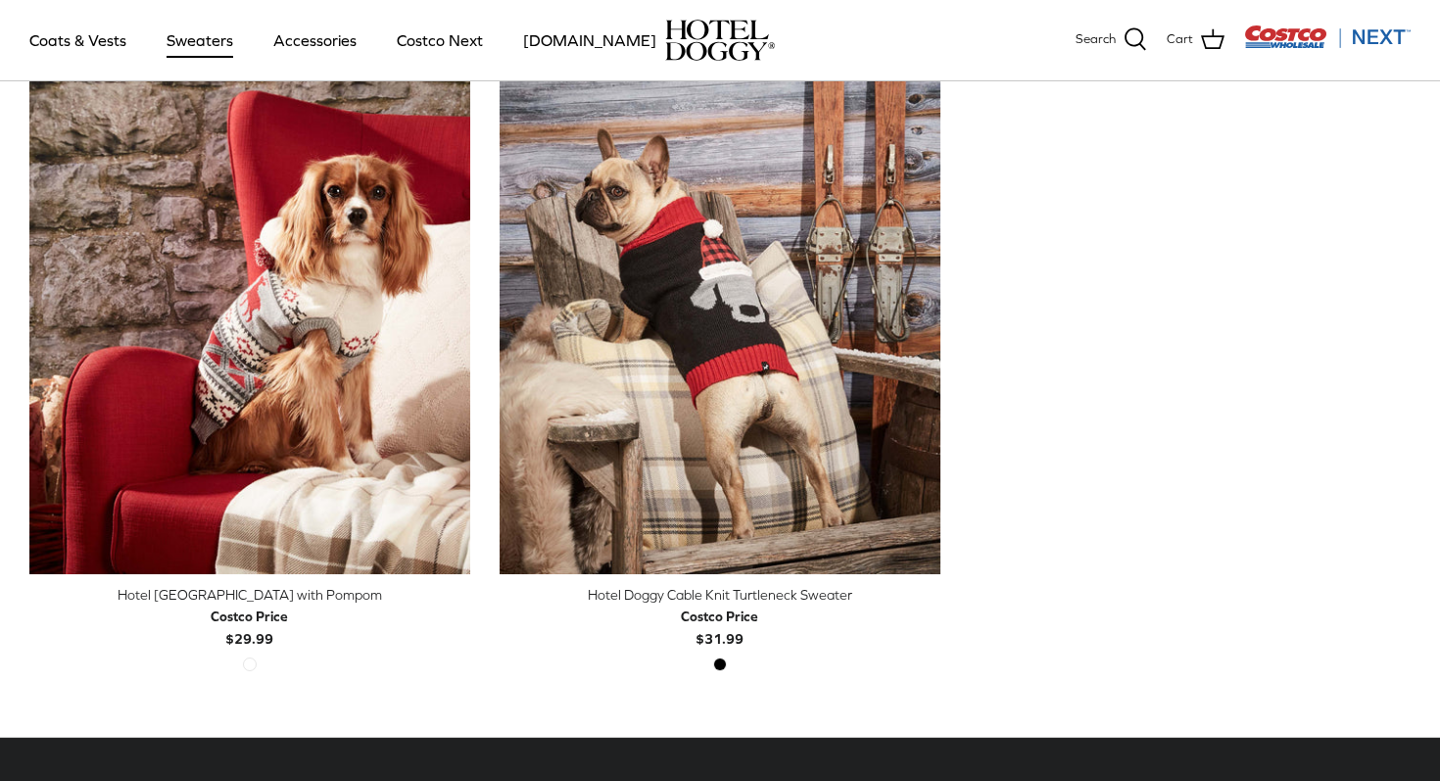
scroll to position [602, 0]
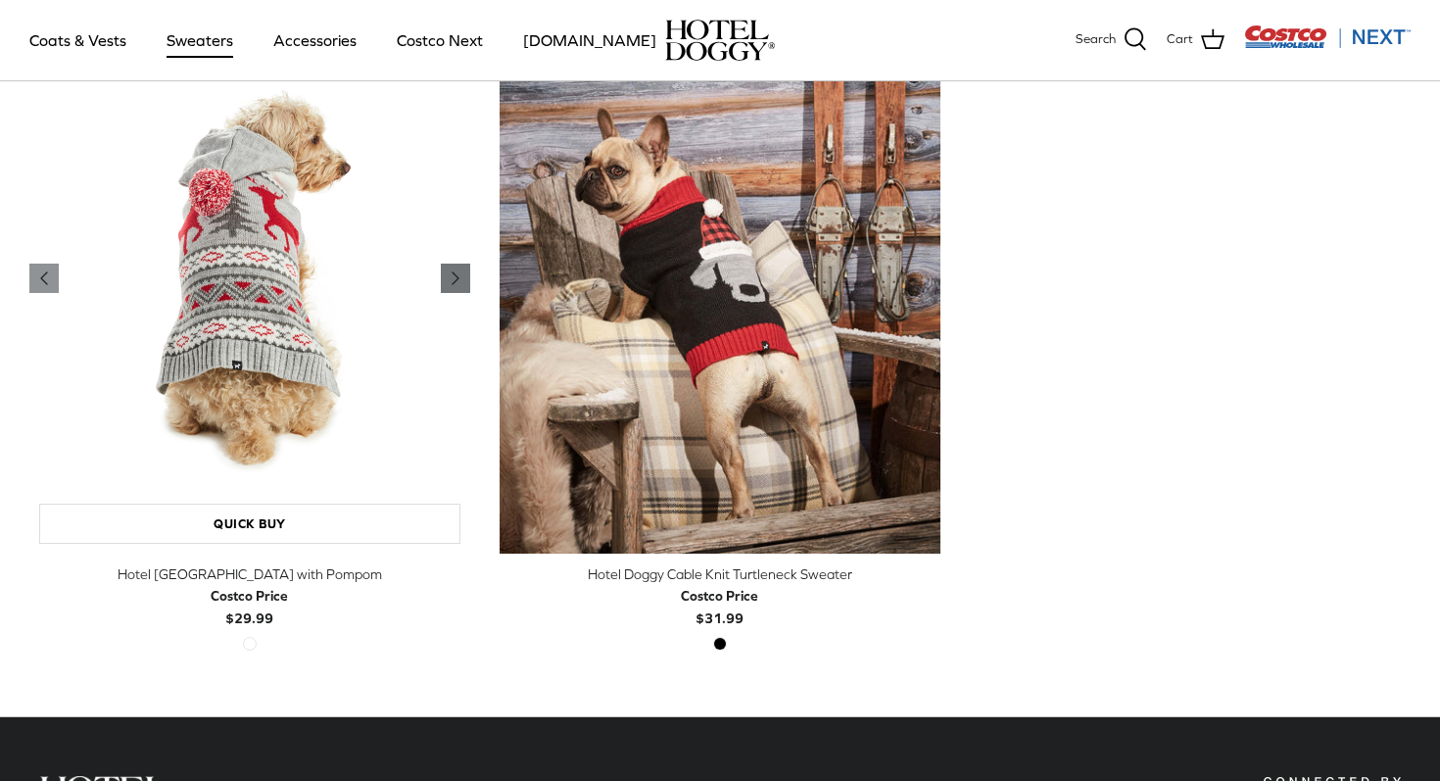
click at [454, 270] on icon "Right" at bounding box center [456, 278] width 24 height 24
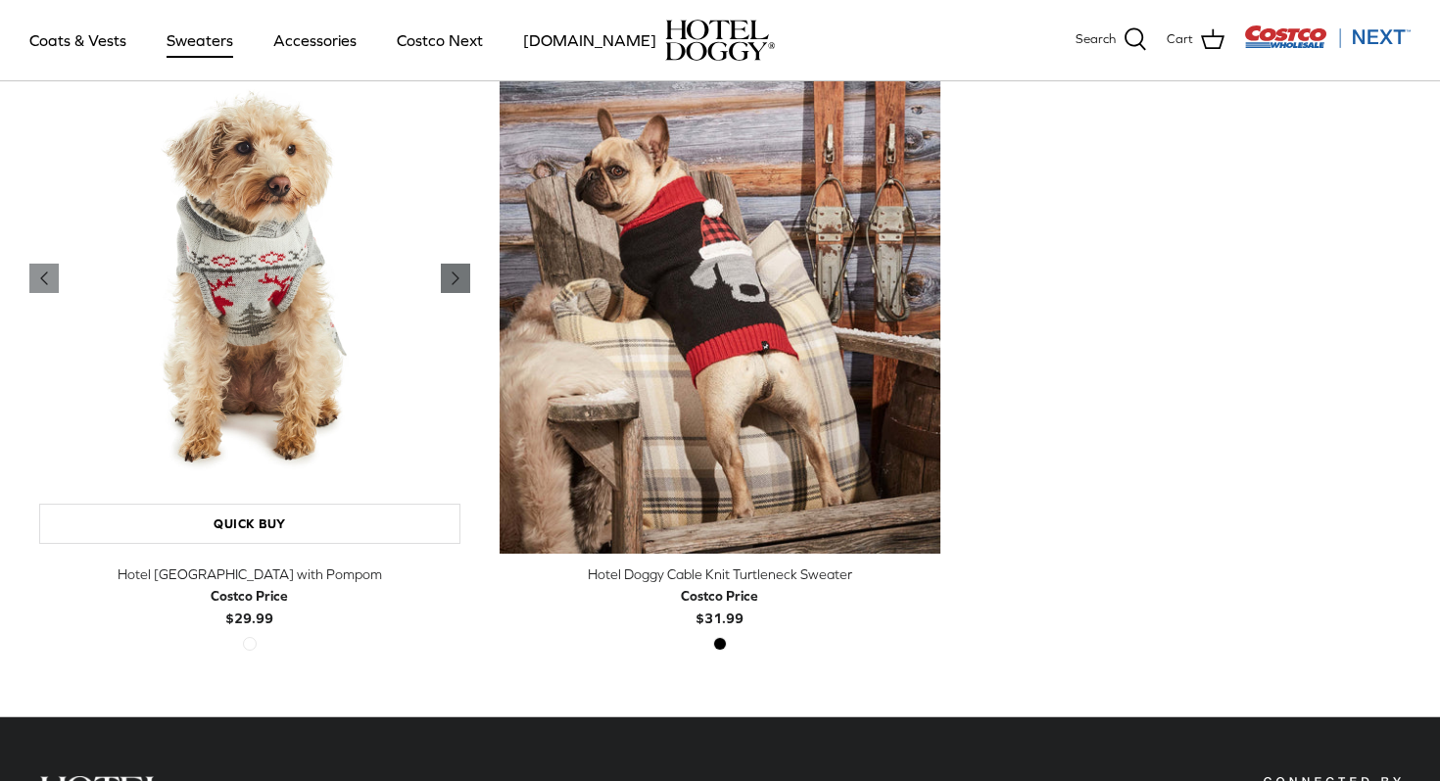
click at [455, 270] on icon "Right" at bounding box center [456, 278] width 24 height 24
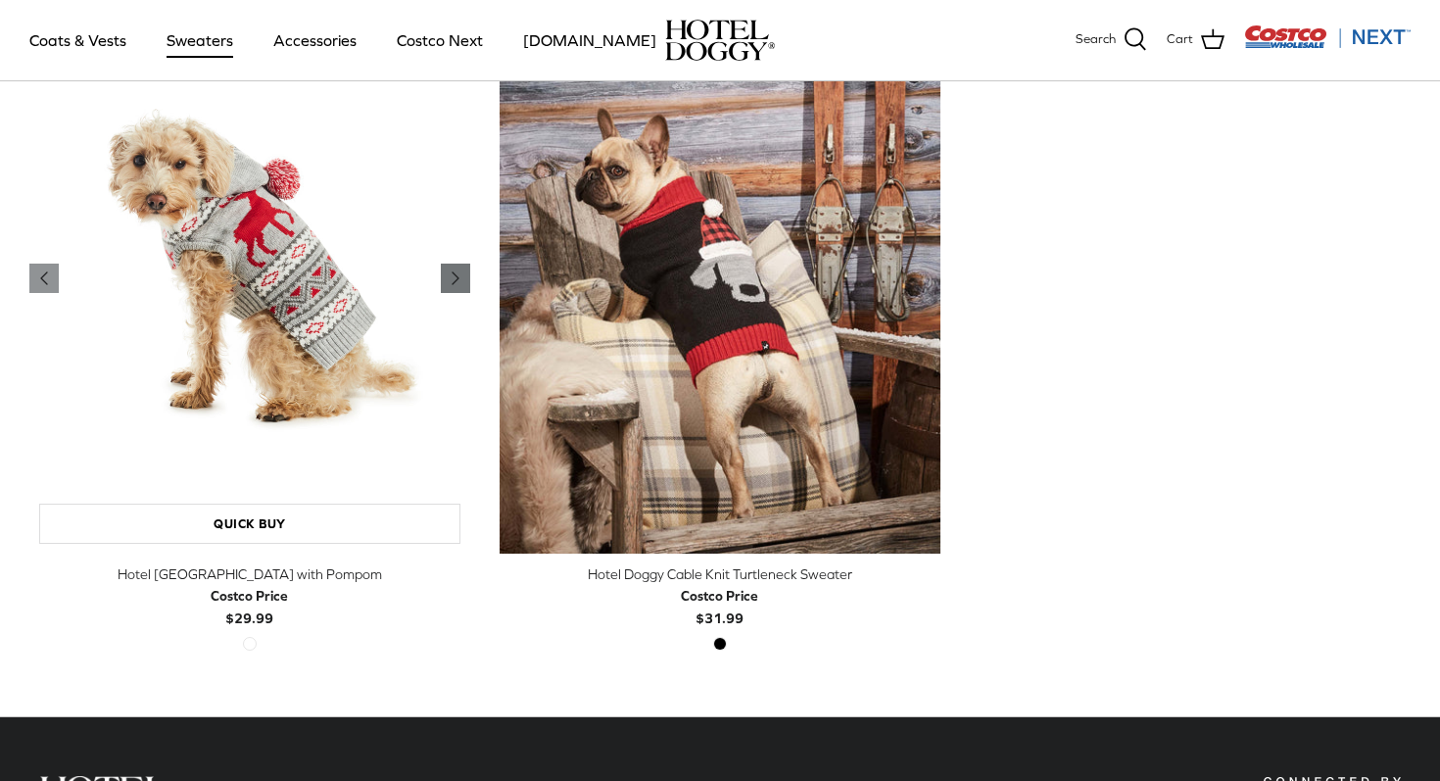
click at [455, 270] on icon "Right" at bounding box center [456, 278] width 24 height 24
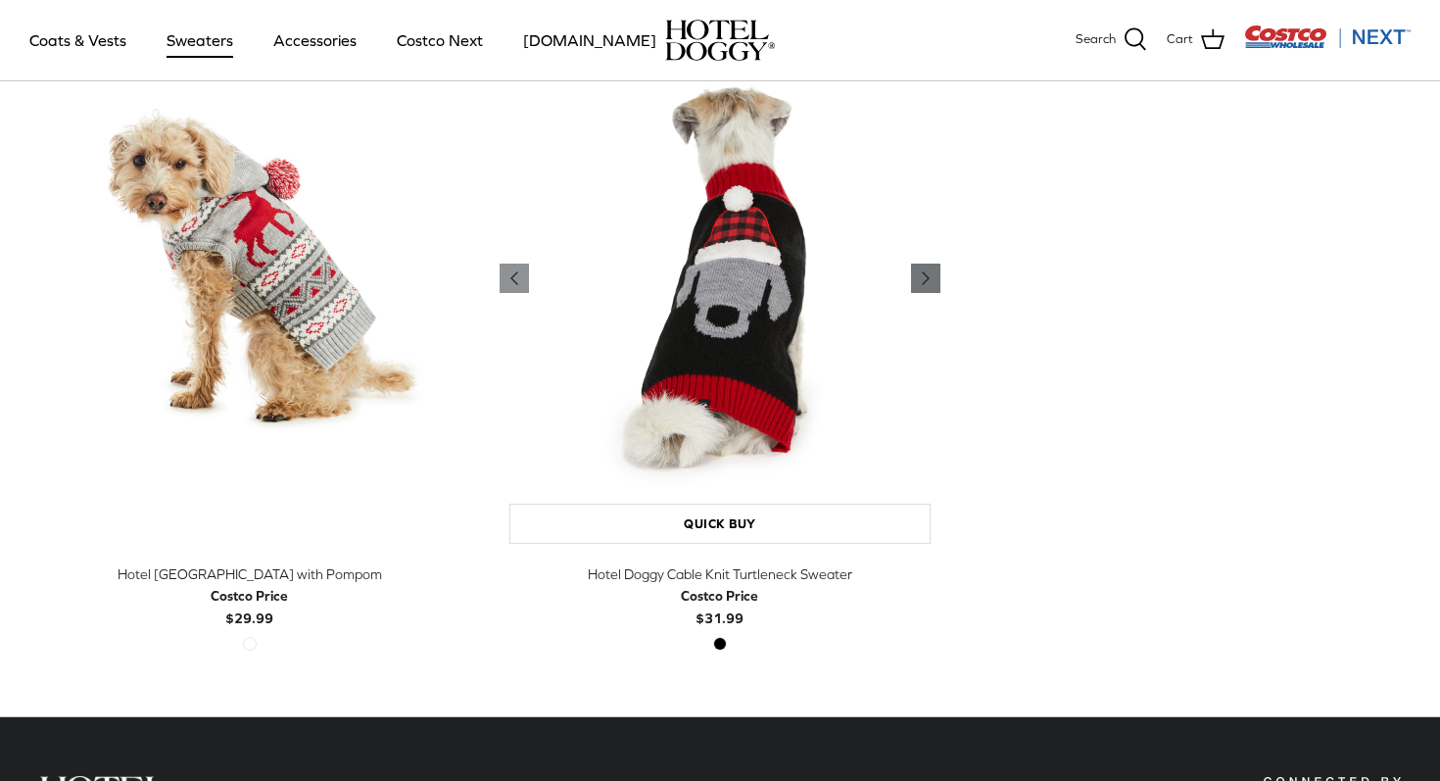
click at [933, 276] on icon "Right" at bounding box center [926, 278] width 24 height 24
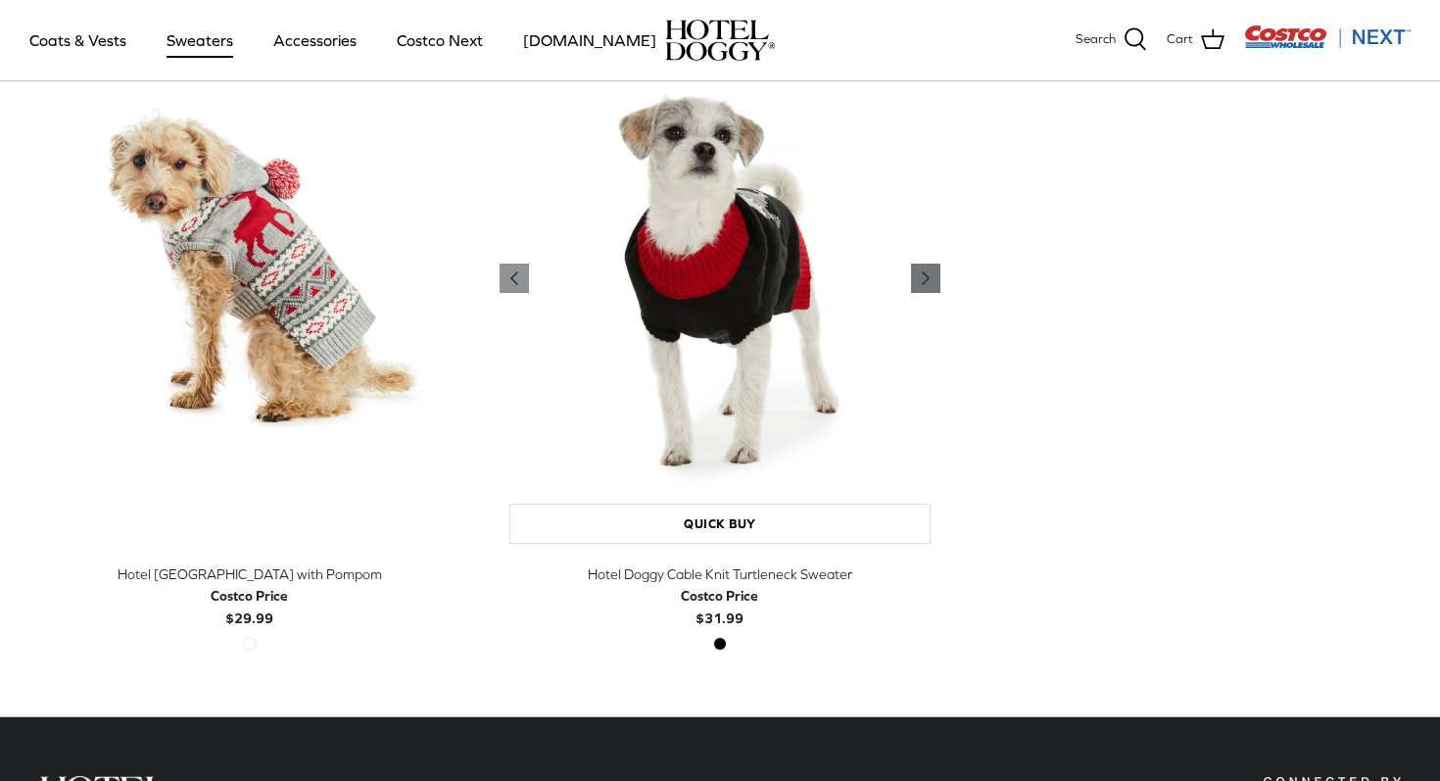
click at [933, 276] on icon "Right" at bounding box center [926, 278] width 24 height 24
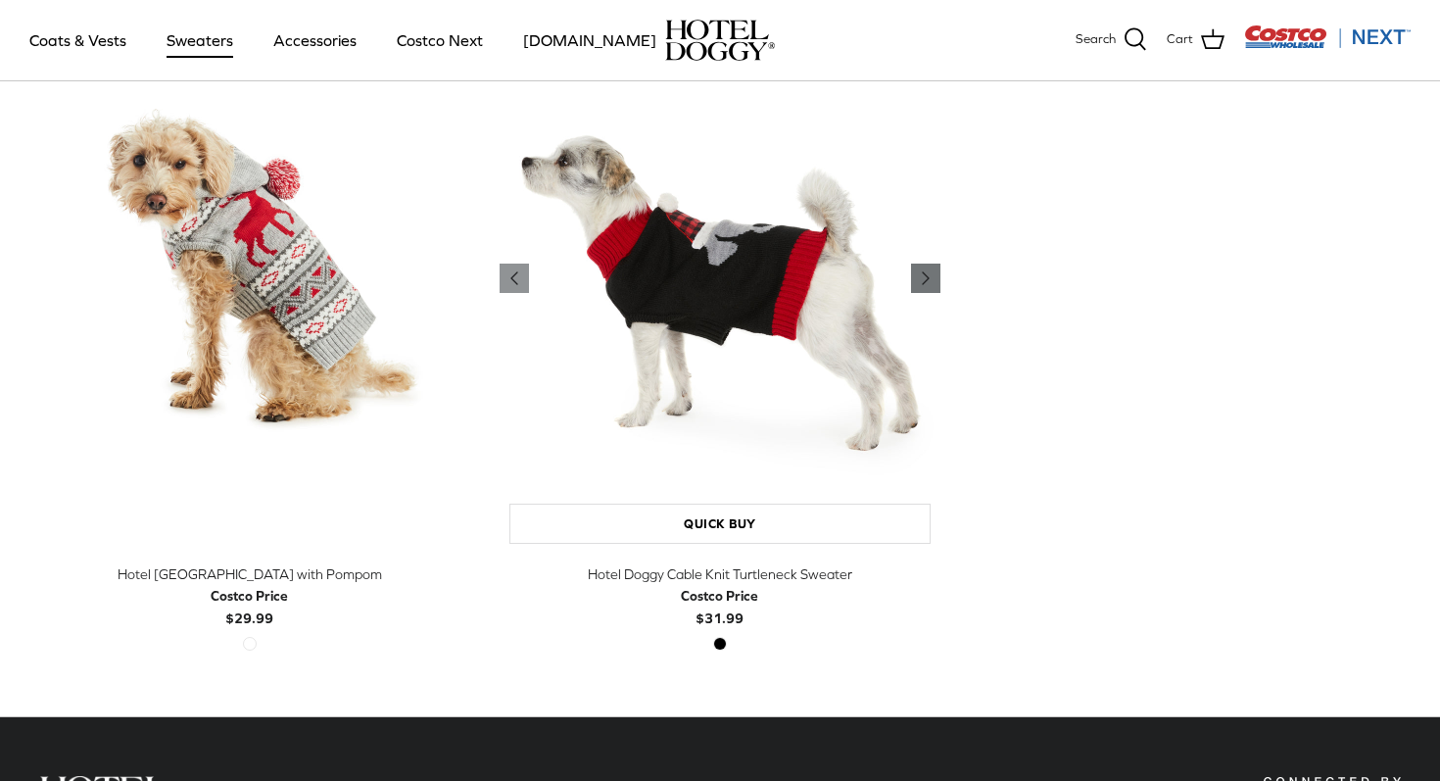
click at [933, 276] on icon "Right" at bounding box center [926, 278] width 24 height 24
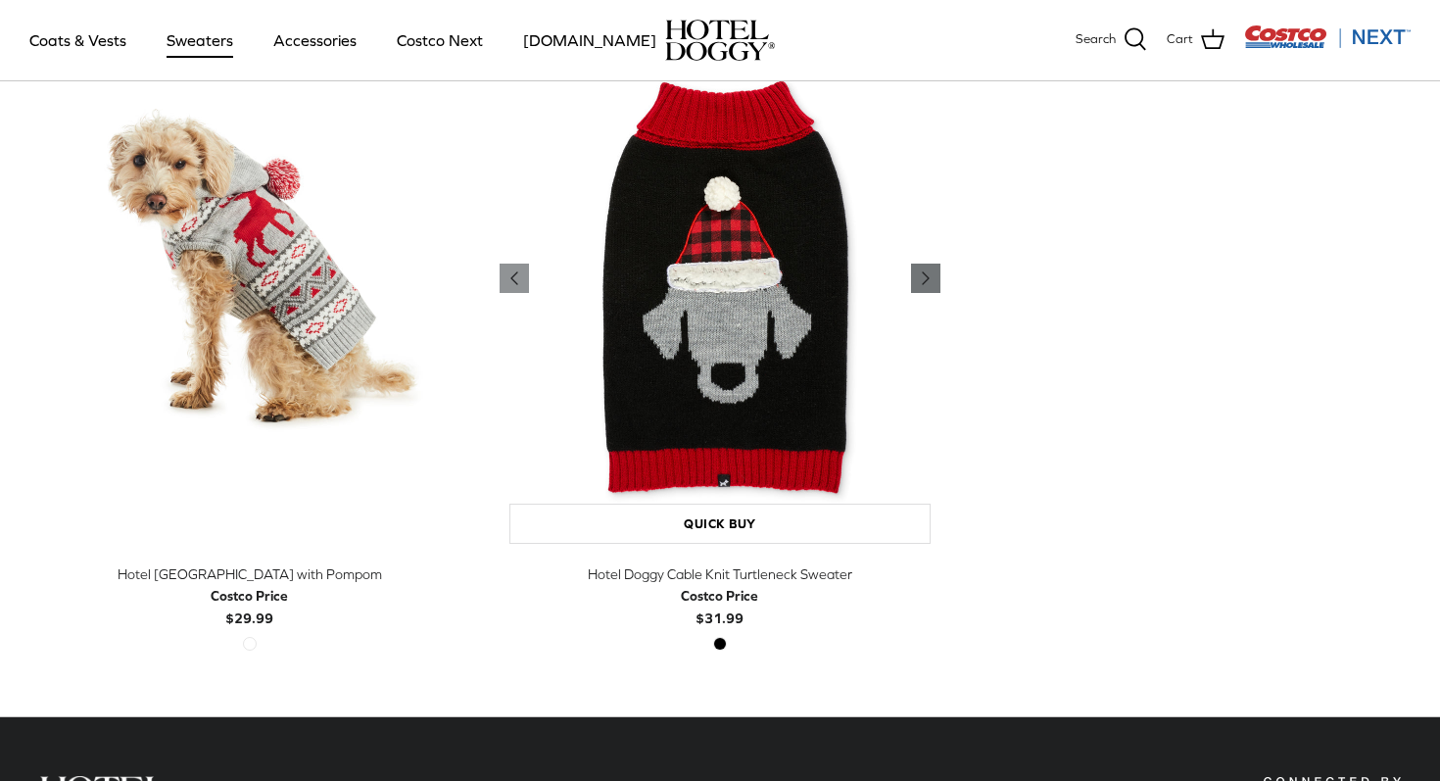
click at [933, 276] on icon "Right" at bounding box center [926, 278] width 24 height 24
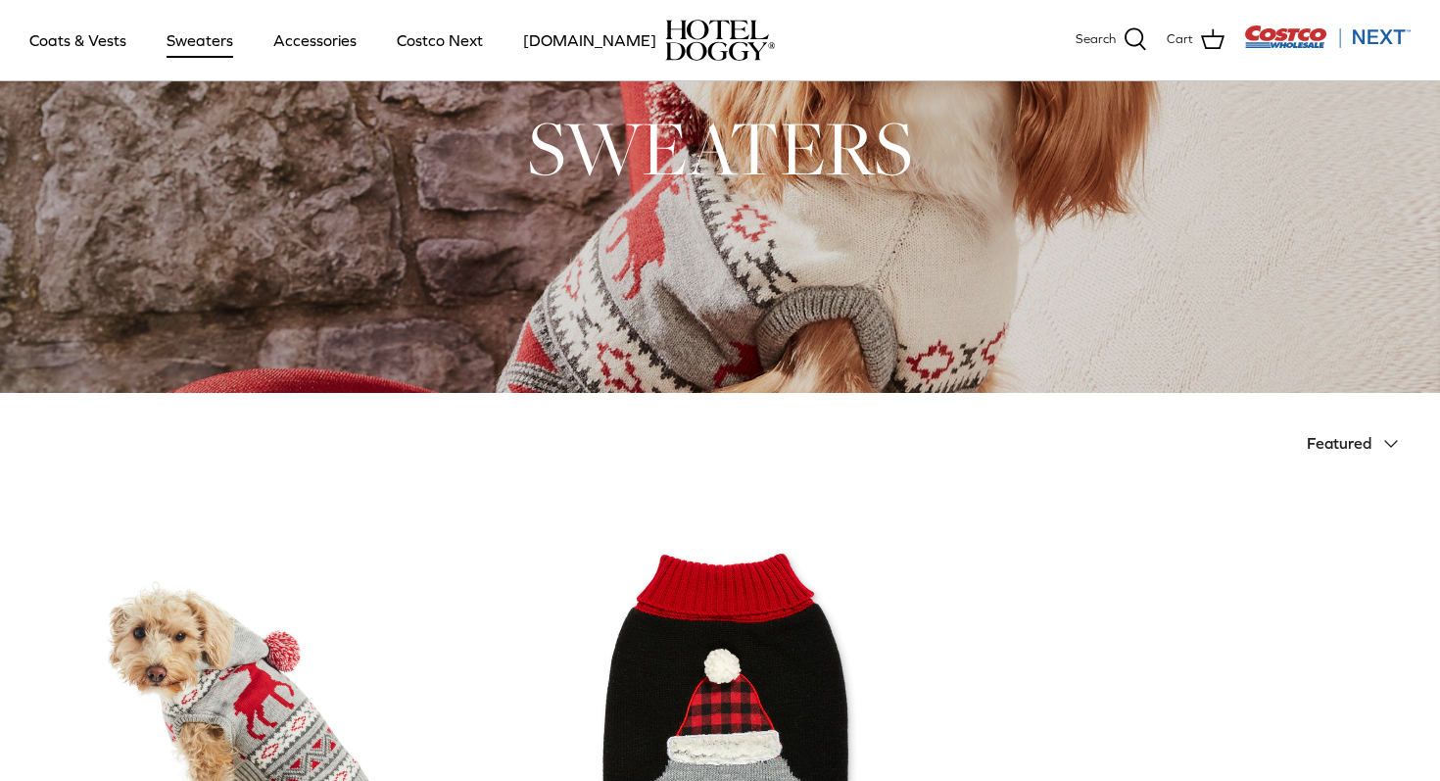
scroll to position [0, 0]
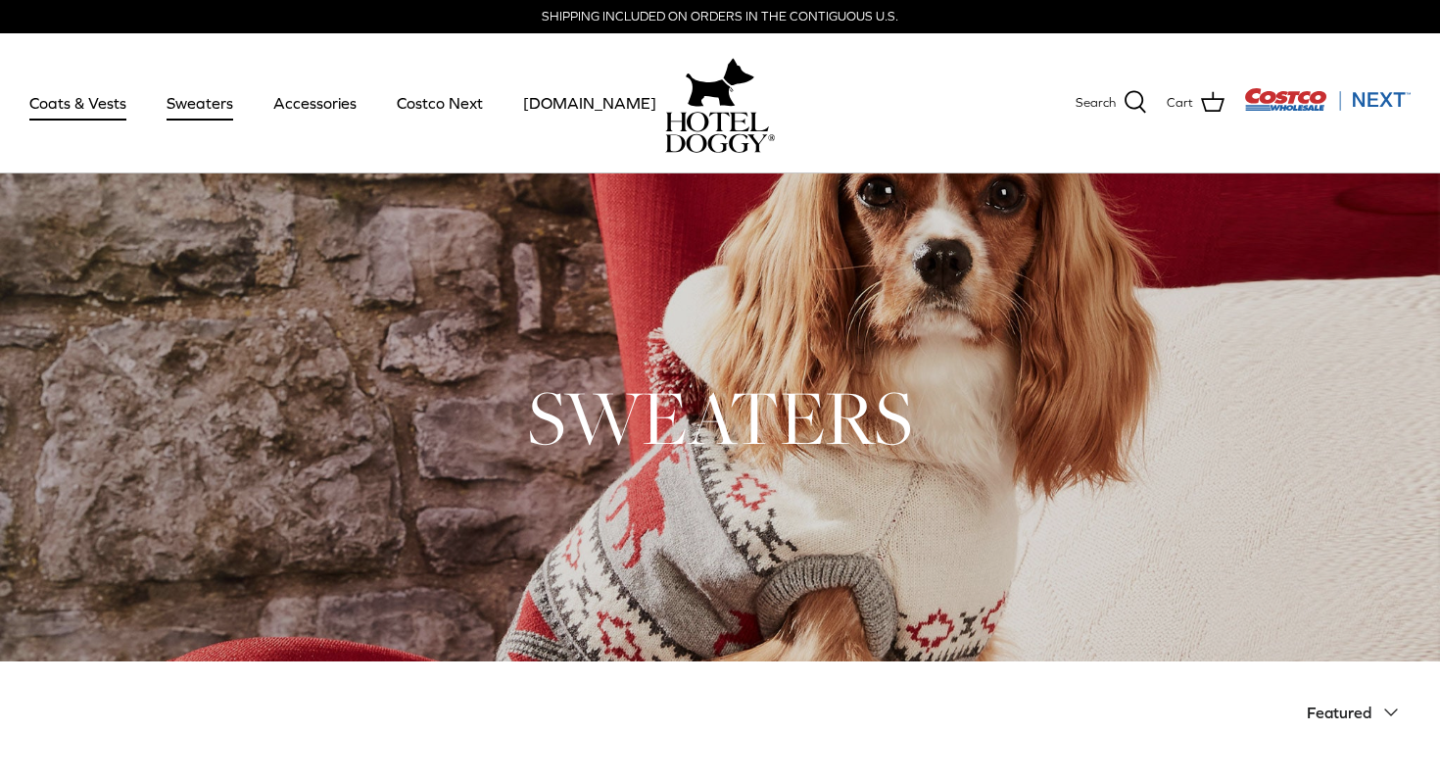
click at [79, 122] on link "Coats & Vests" at bounding box center [78, 103] width 132 height 67
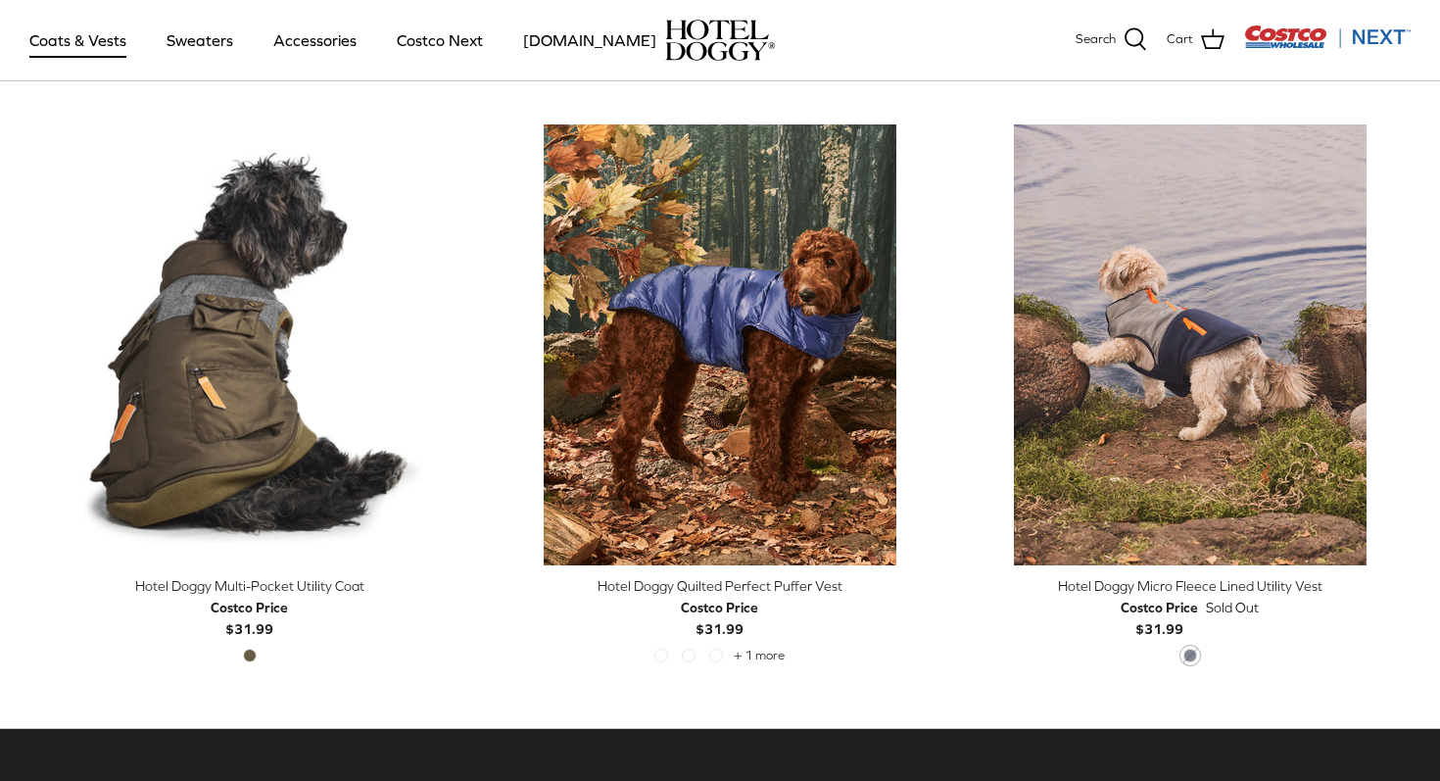
scroll to position [3998, 0]
